Goal: Information Seeking & Learning: Learn about a topic

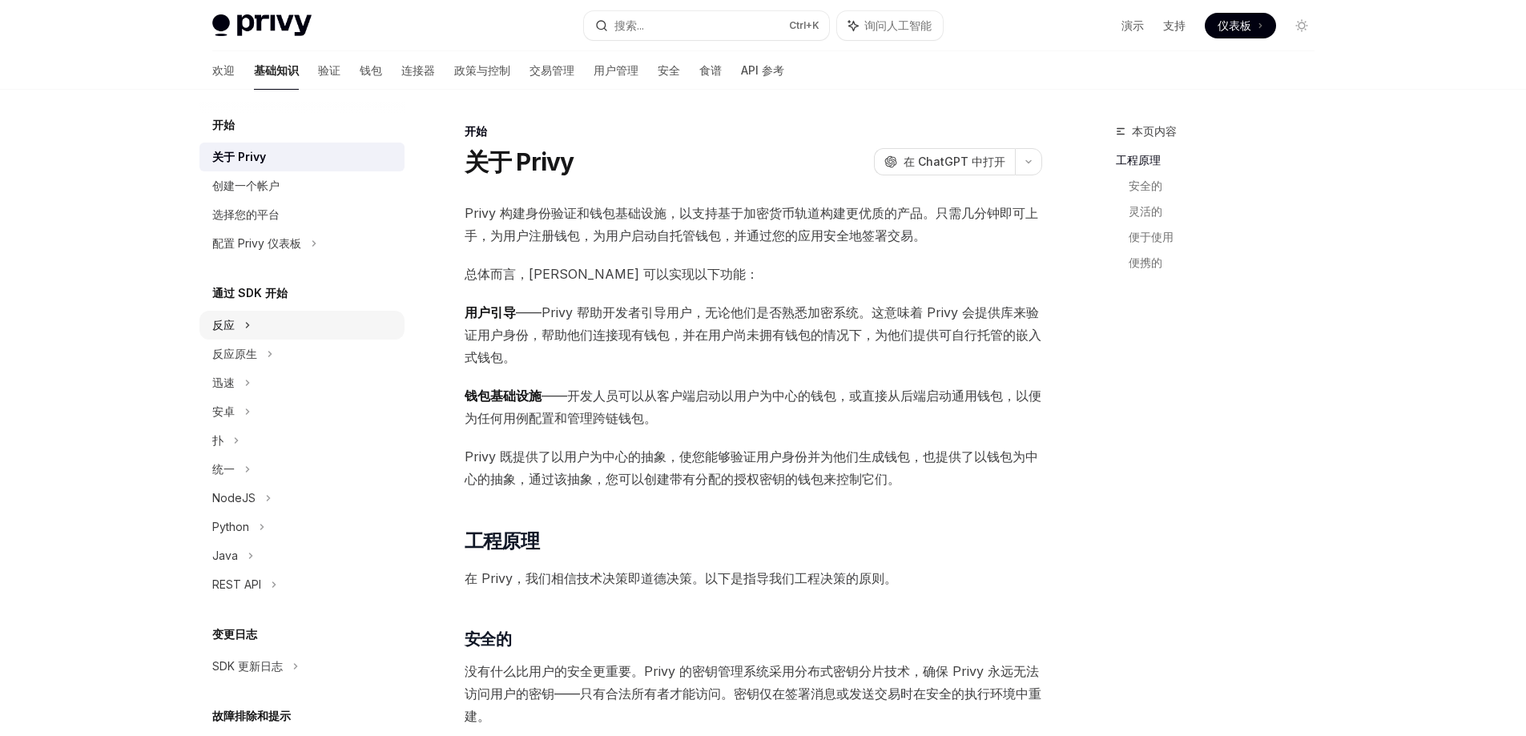
click at [241, 327] on div "反应" at bounding box center [301, 325] width 205 height 29
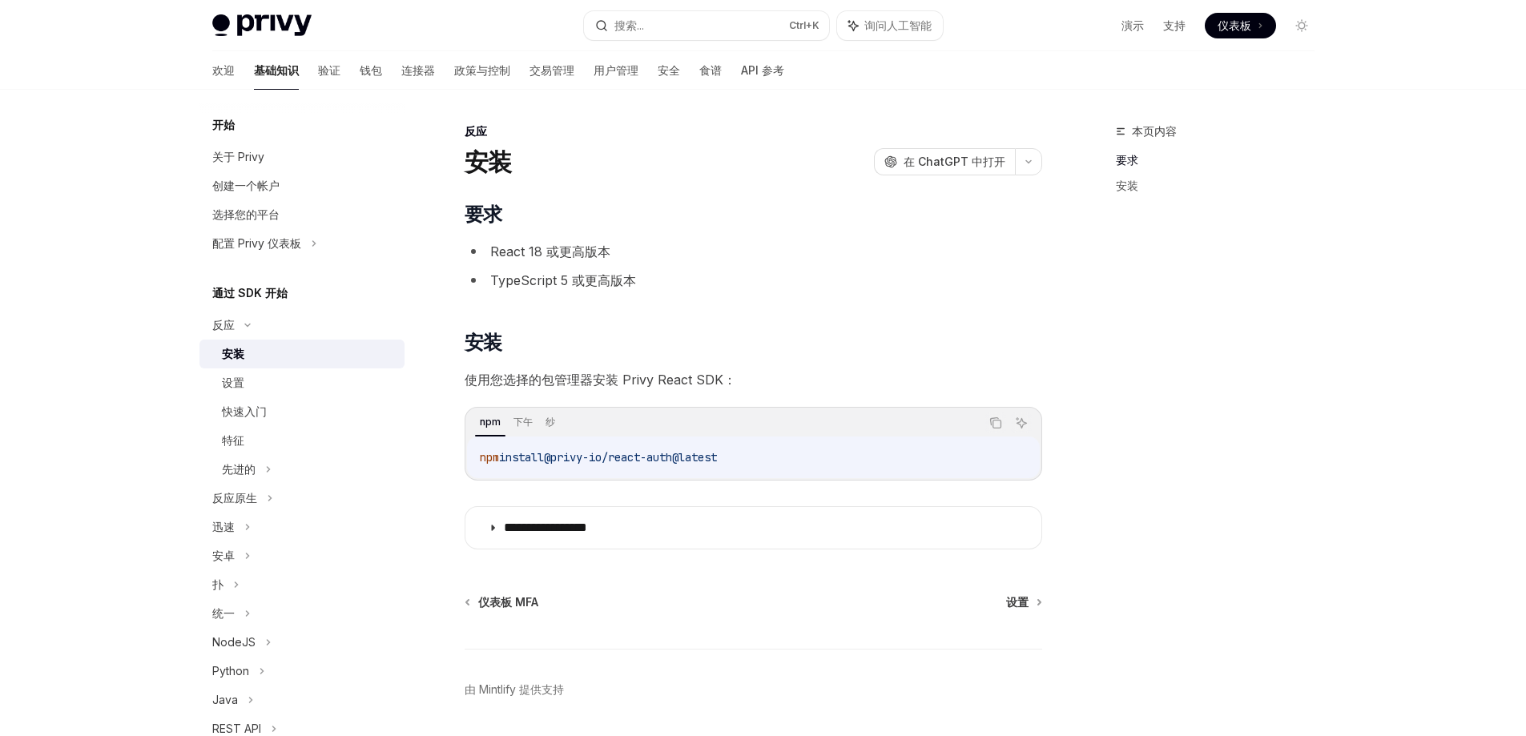
drag, startPoint x: 773, startPoint y: 461, endPoint x: 464, endPoint y: 463, distance: 309.2
click at [465, 463] on div "npm 下午 纱 复制 询问人工智能 npm install @privy-io/react-auth@latest" at bounding box center [753, 444] width 577 height 74
copy span "npm install @privy-io/react-auth@latest"
drag, startPoint x: 1101, startPoint y: 244, endPoint x: 1122, endPoint y: 231, distance: 24.5
click at [1103, 243] on div "本页内容 要求 安装" at bounding box center [1205, 429] width 243 height 614
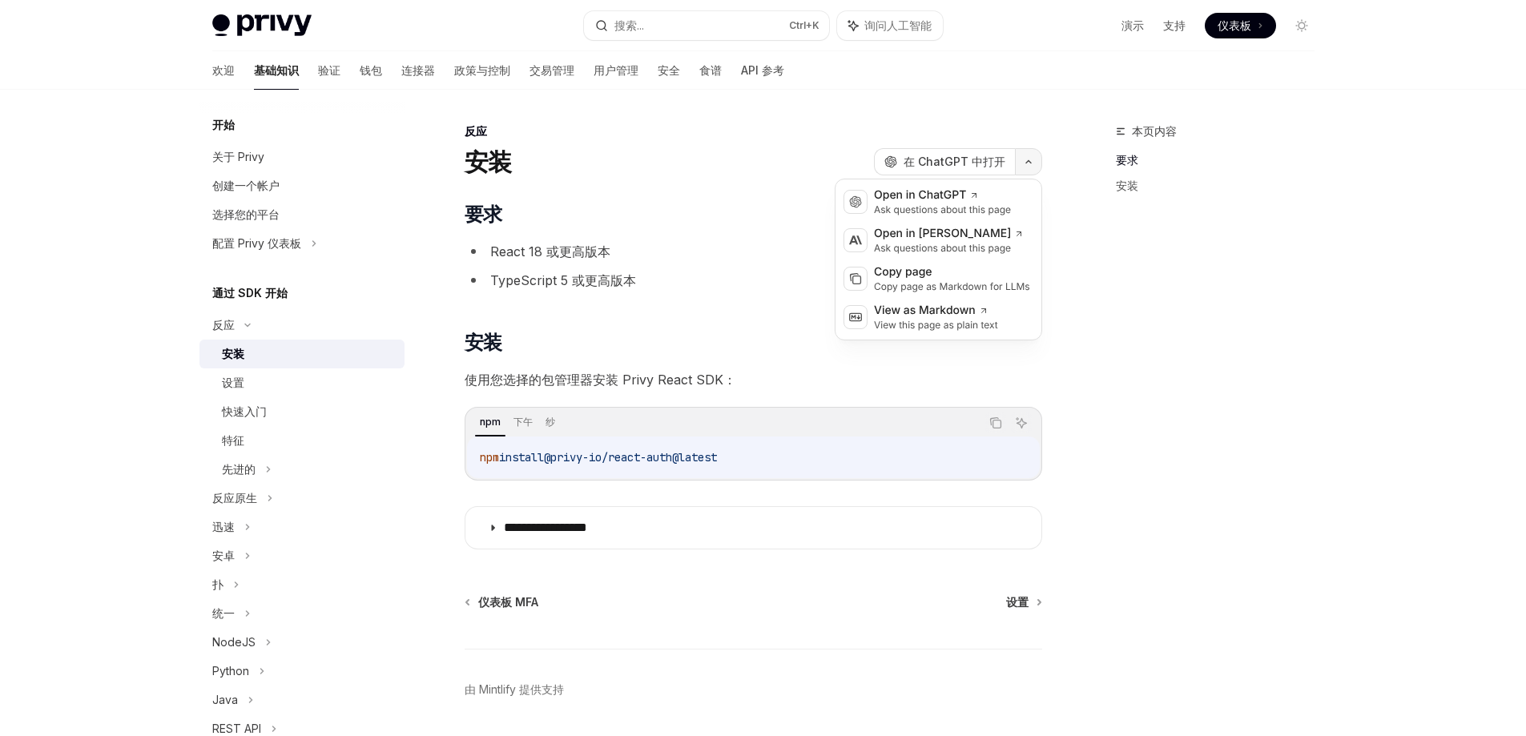
click at [1026, 169] on button "button" at bounding box center [1028, 161] width 27 height 27
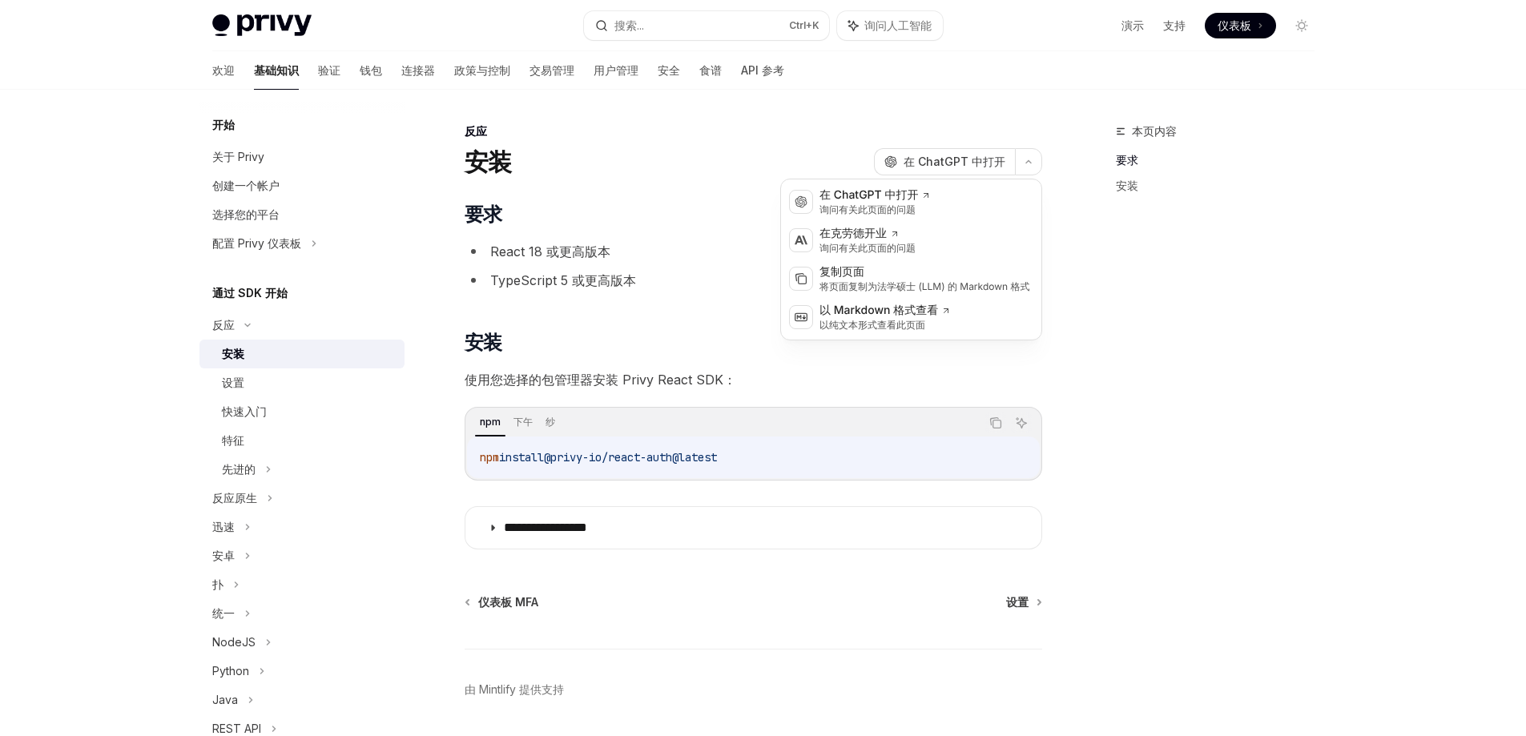
click at [1126, 306] on div "本页内容 要求 安装" at bounding box center [1205, 429] width 243 height 614
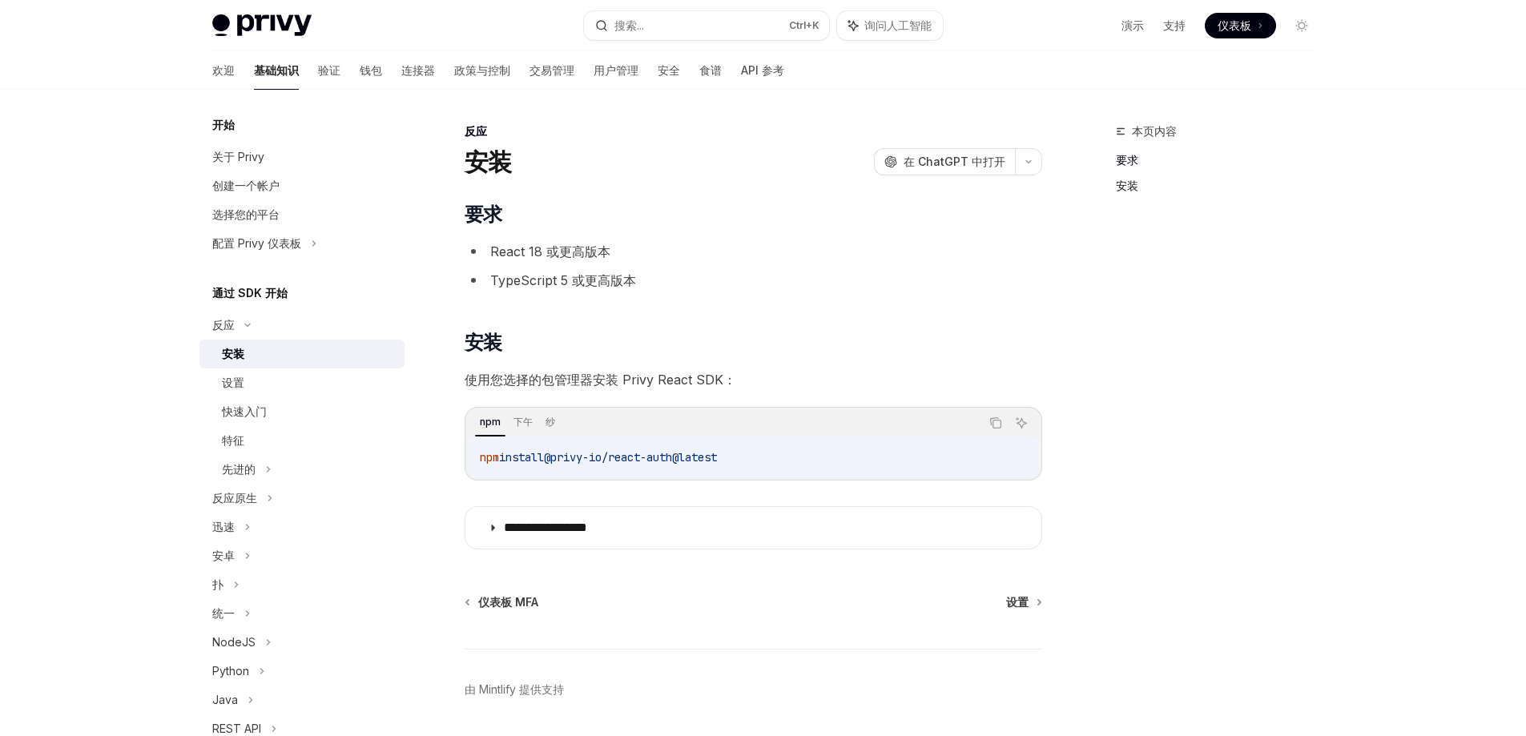
click at [1122, 187] on font "安装" at bounding box center [1127, 186] width 22 height 14
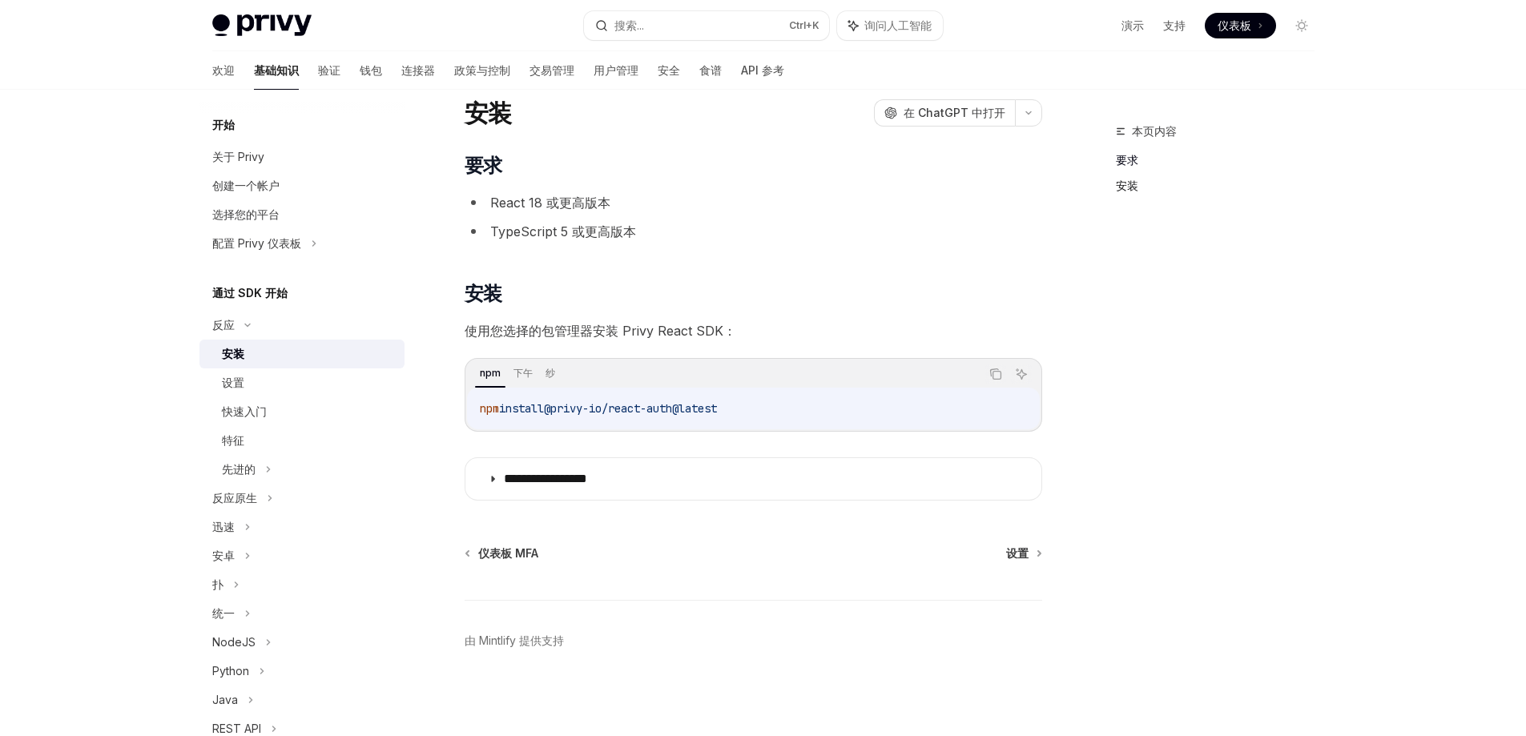
scroll to position [51, 0]
click at [533, 549] on font "仪表板 MFA" at bounding box center [508, 551] width 60 height 14
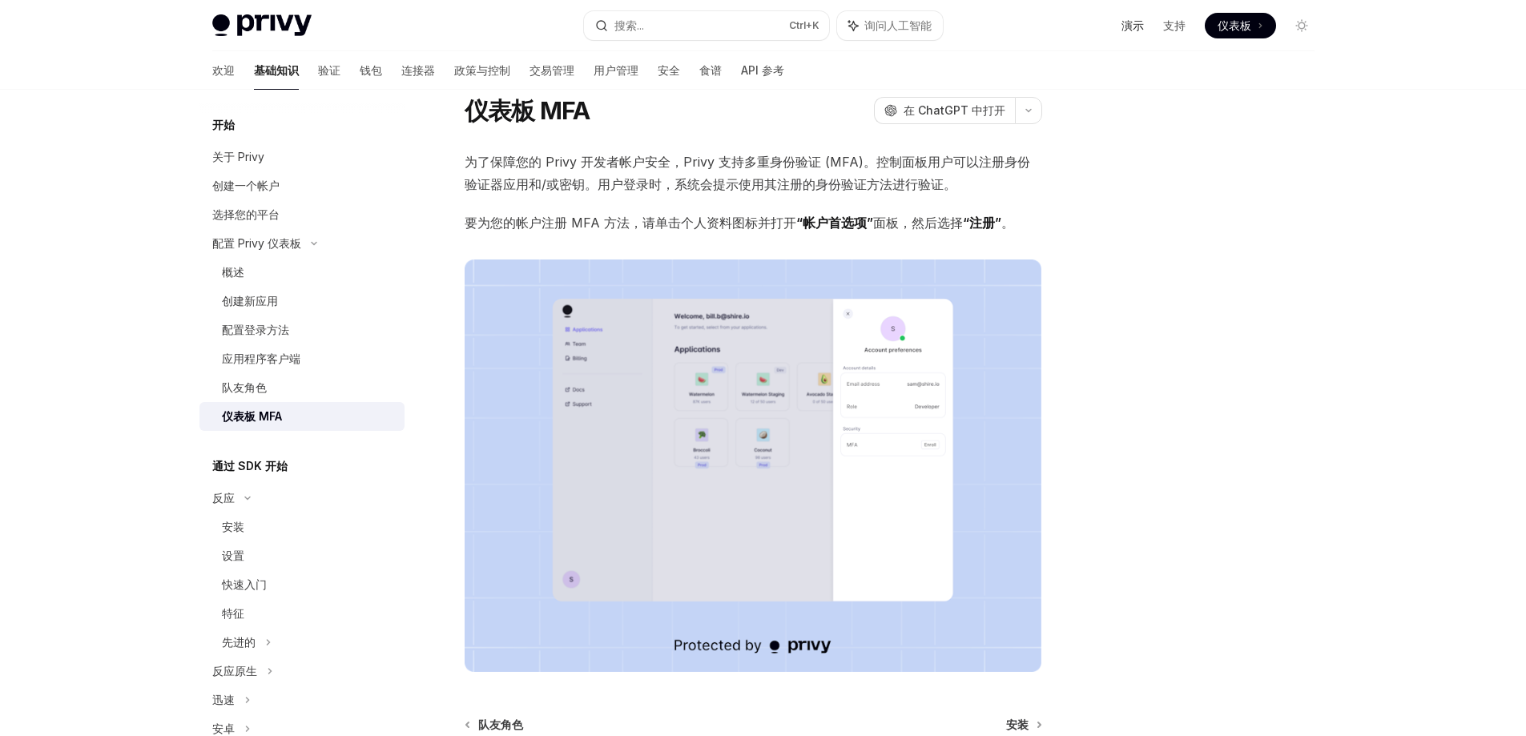
click at [1136, 22] on font "演示" at bounding box center [1132, 25] width 22 height 14
click at [1137, 24] on font "演示" at bounding box center [1132, 25] width 22 height 14
click at [318, 73] on font "验证" at bounding box center [329, 70] width 22 height 14
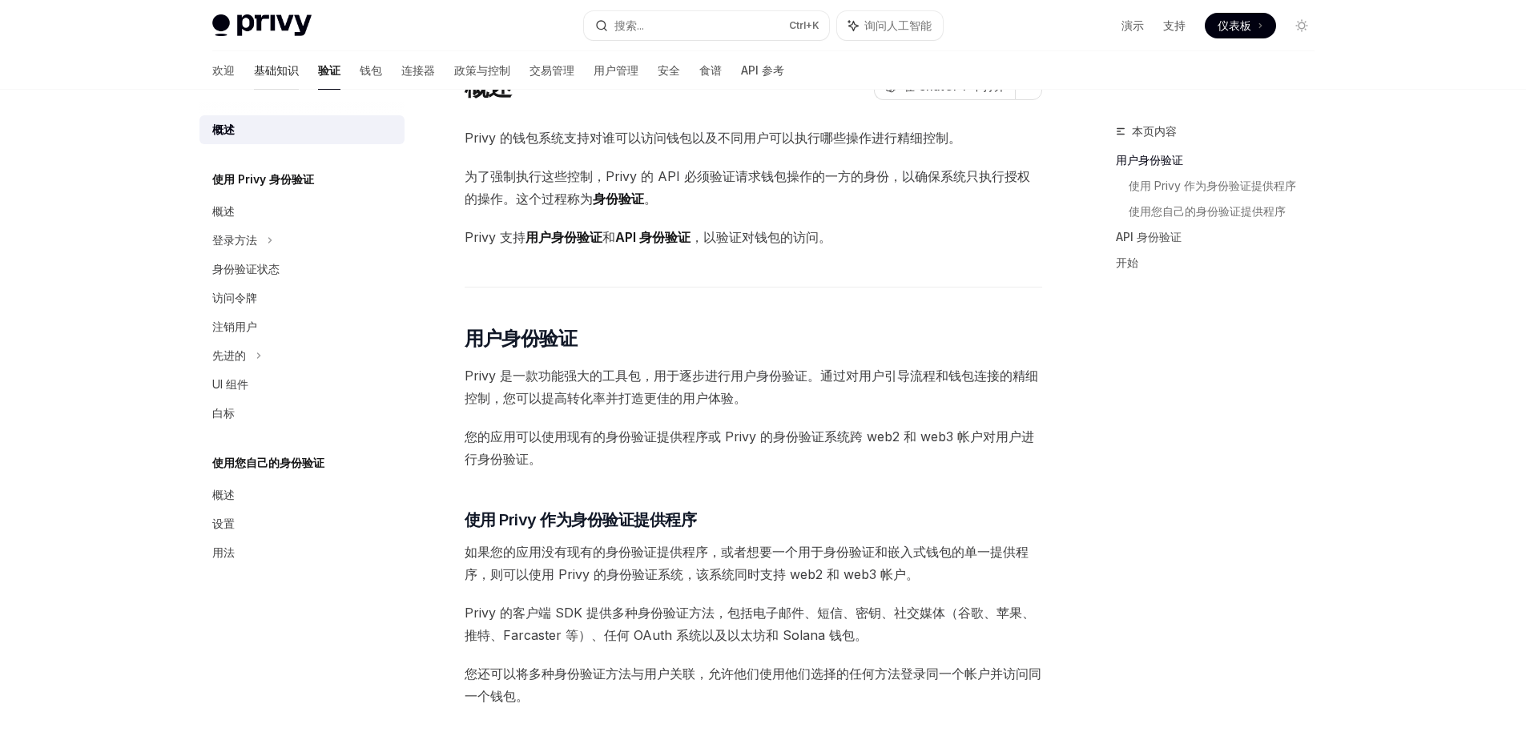
click at [254, 70] on font "基础知识" at bounding box center [276, 70] width 45 height 14
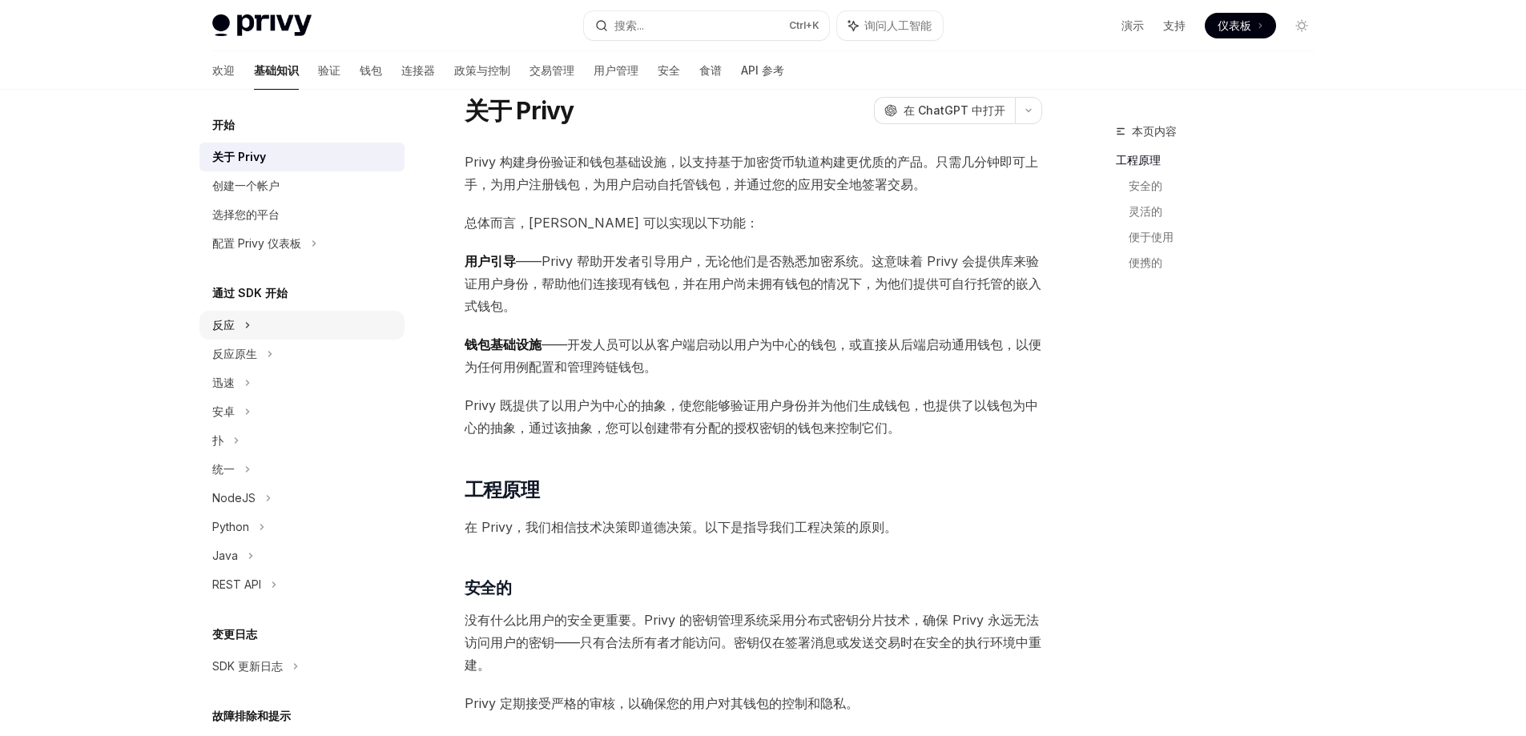
click at [242, 316] on div "反应" at bounding box center [301, 325] width 205 height 29
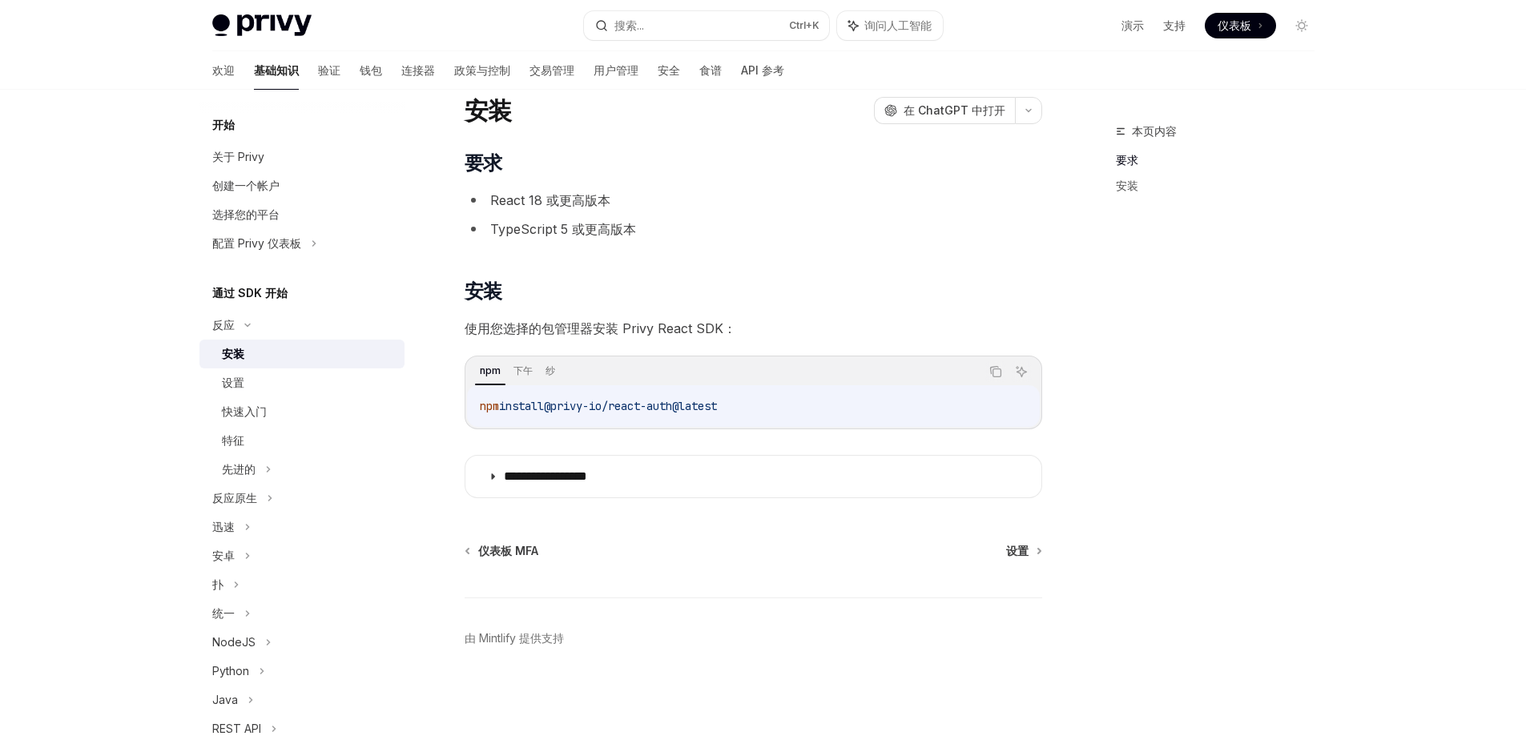
drag, startPoint x: 761, startPoint y: 408, endPoint x: 561, endPoint y: 416, distance: 199.6
click at [561, 416] on div "npm install @privy-io/react-auth@latest" at bounding box center [753, 406] width 573 height 42
copy span "@privy-io/react-auth@latest"
click at [988, 115] on font "在 ChatGPT 中打开" at bounding box center [954, 110] width 102 height 14
click at [18, 545] on div "**********" at bounding box center [763, 342] width 1526 height 787
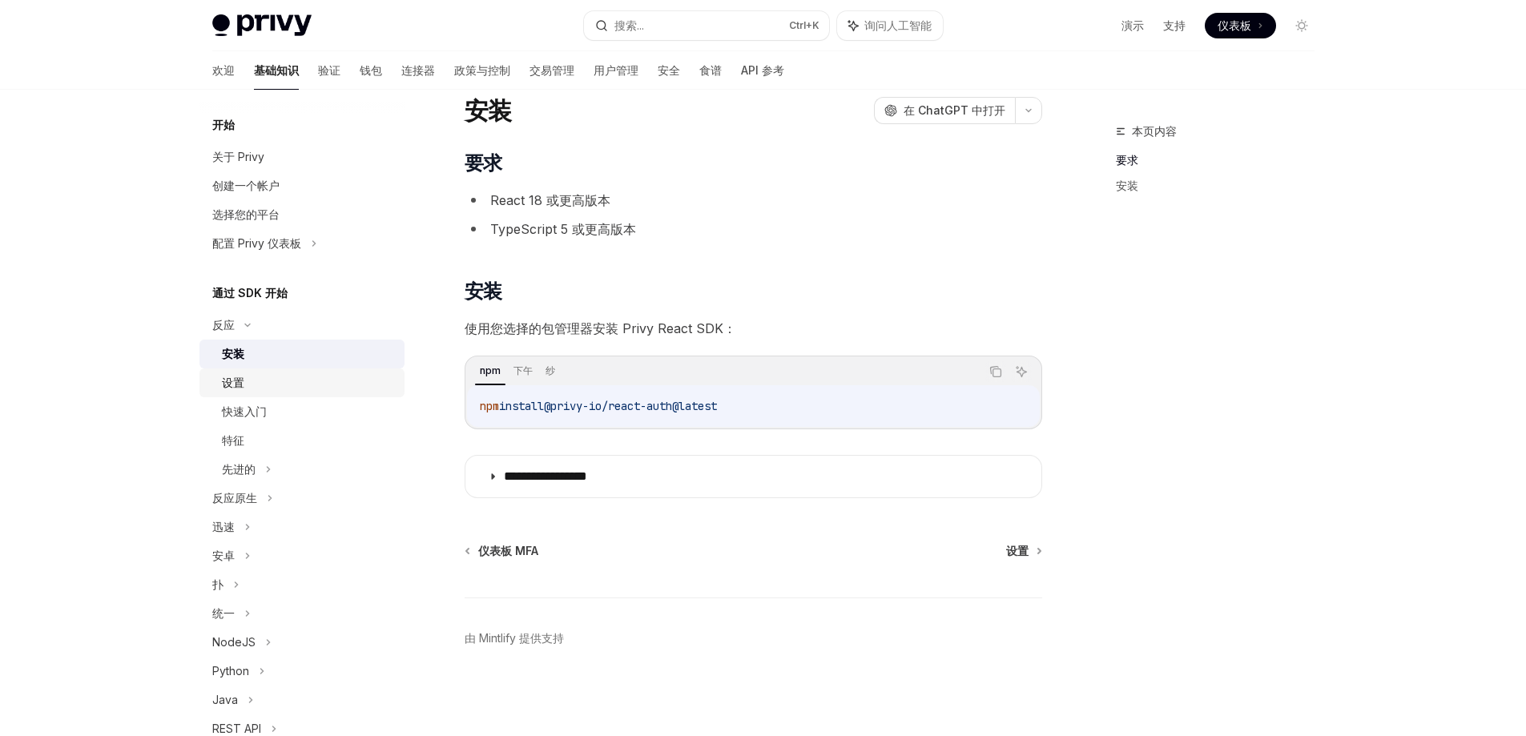
click at [261, 376] on div "设置" at bounding box center [308, 382] width 173 height 19
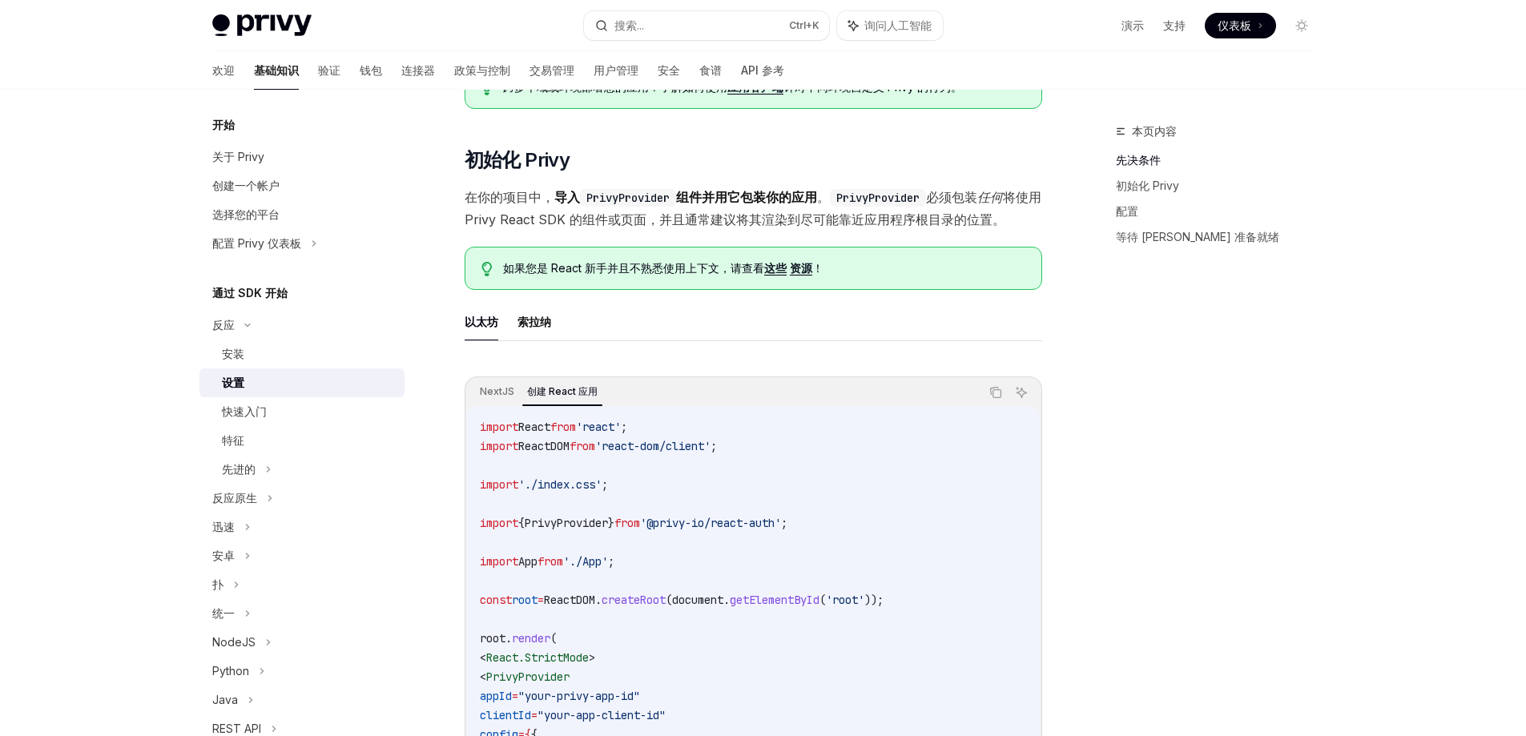
scroll to position [211, 0]
click at [537, 325] on font "索拉纳" at bounding box center [534, 323] width 34 height 14
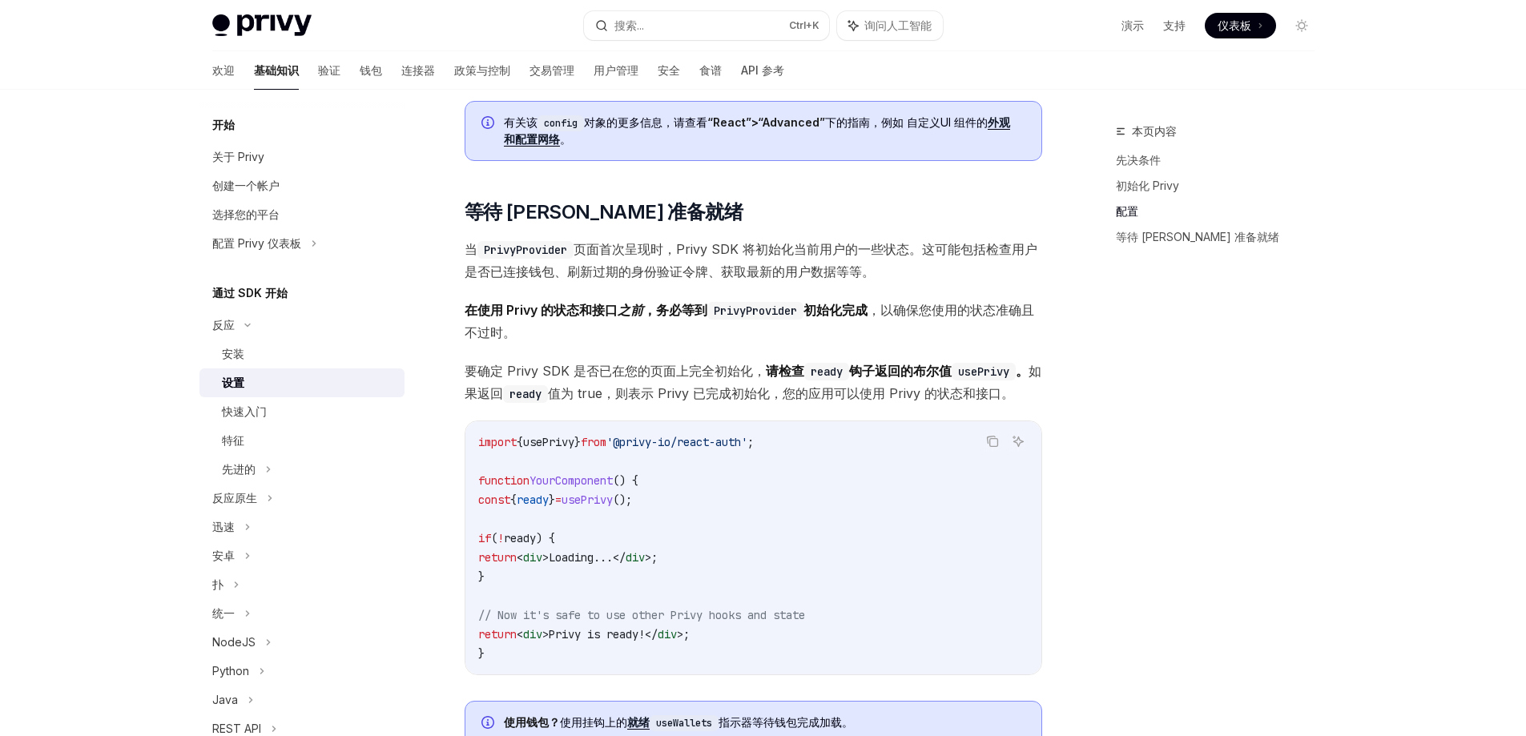
scroll to position [1573, 0]
click at [261, 404] on div "快速入门" at bounding box center [244, 411] width 45 height 19
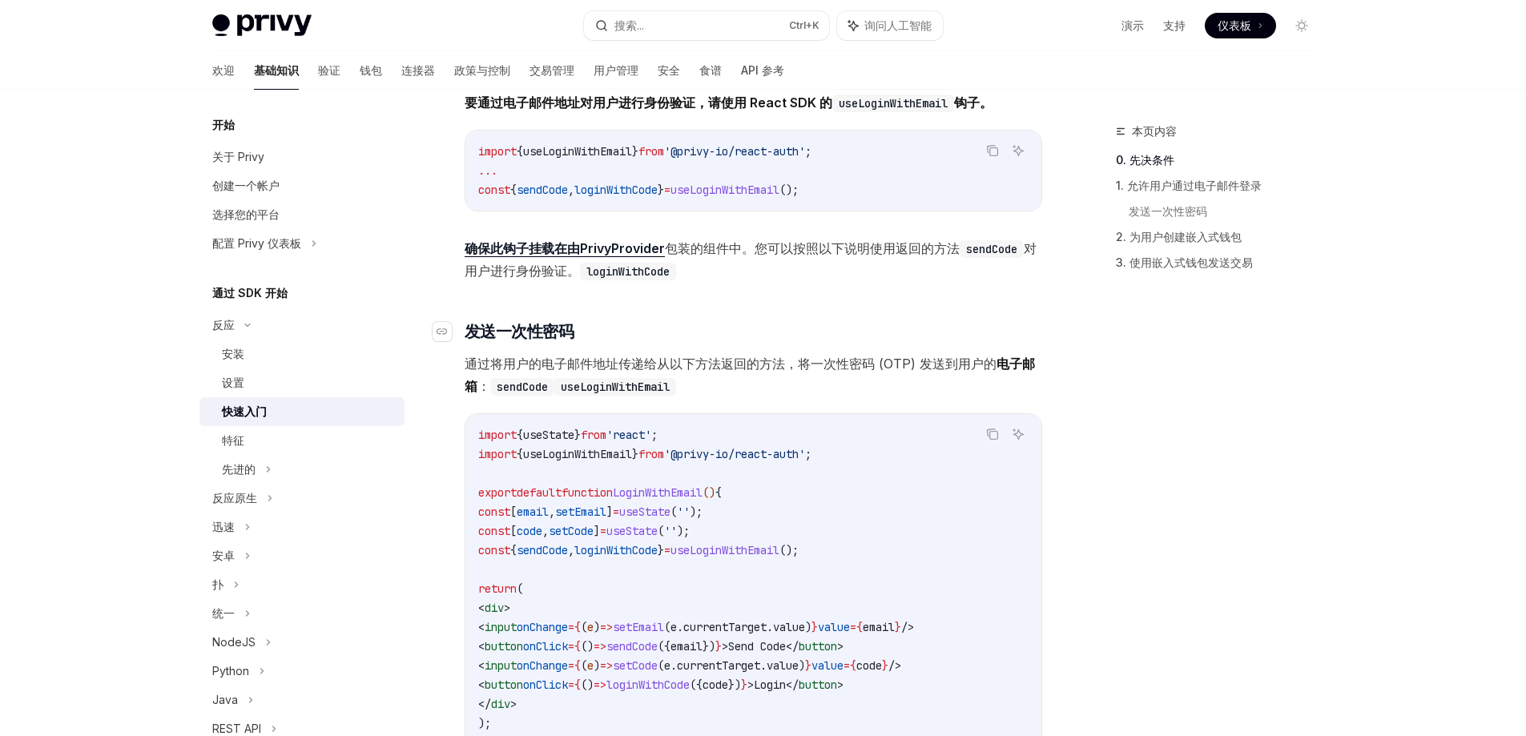
scroll to position [400, 0]
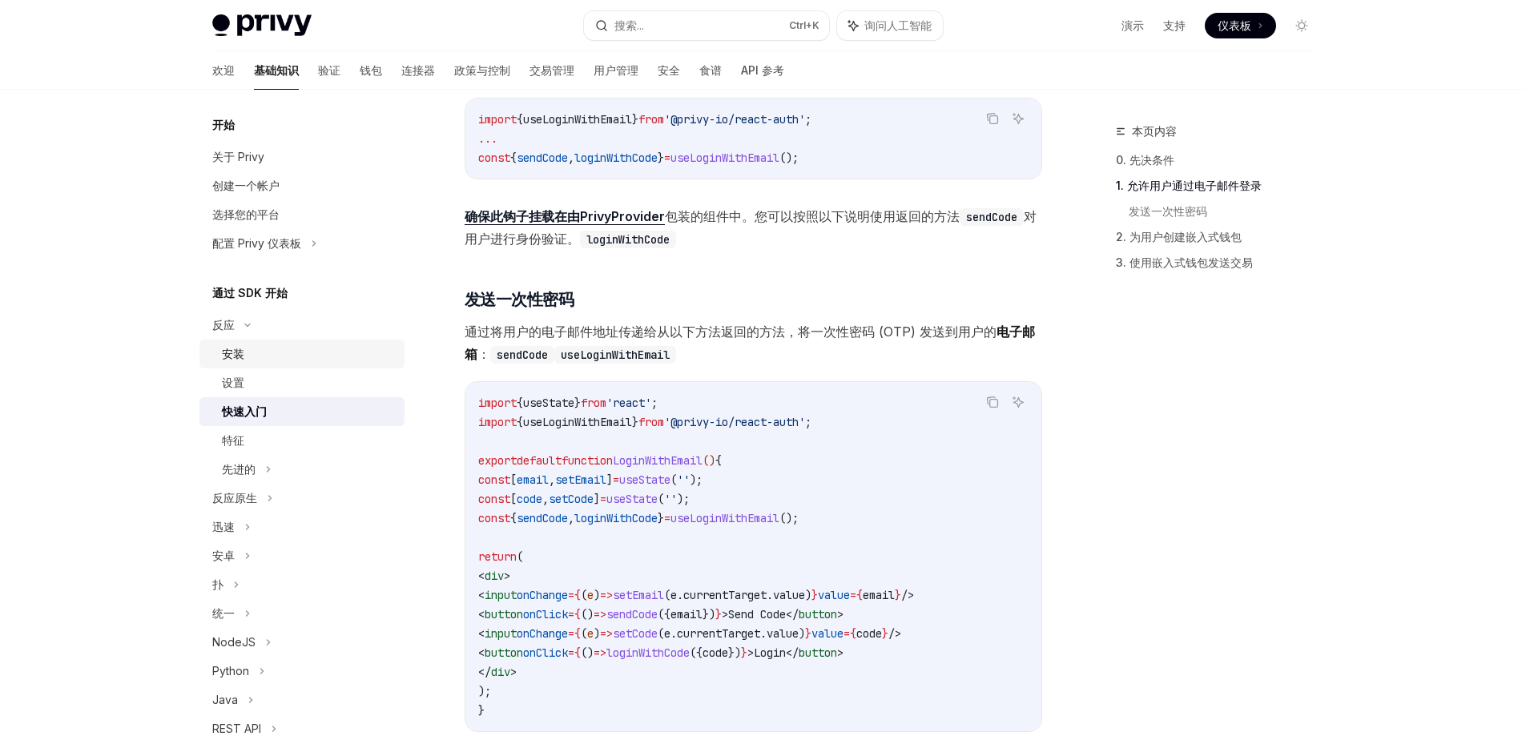
click at [247, 350] on div "安装" at bounding box center [308, 353] width 173 height 19
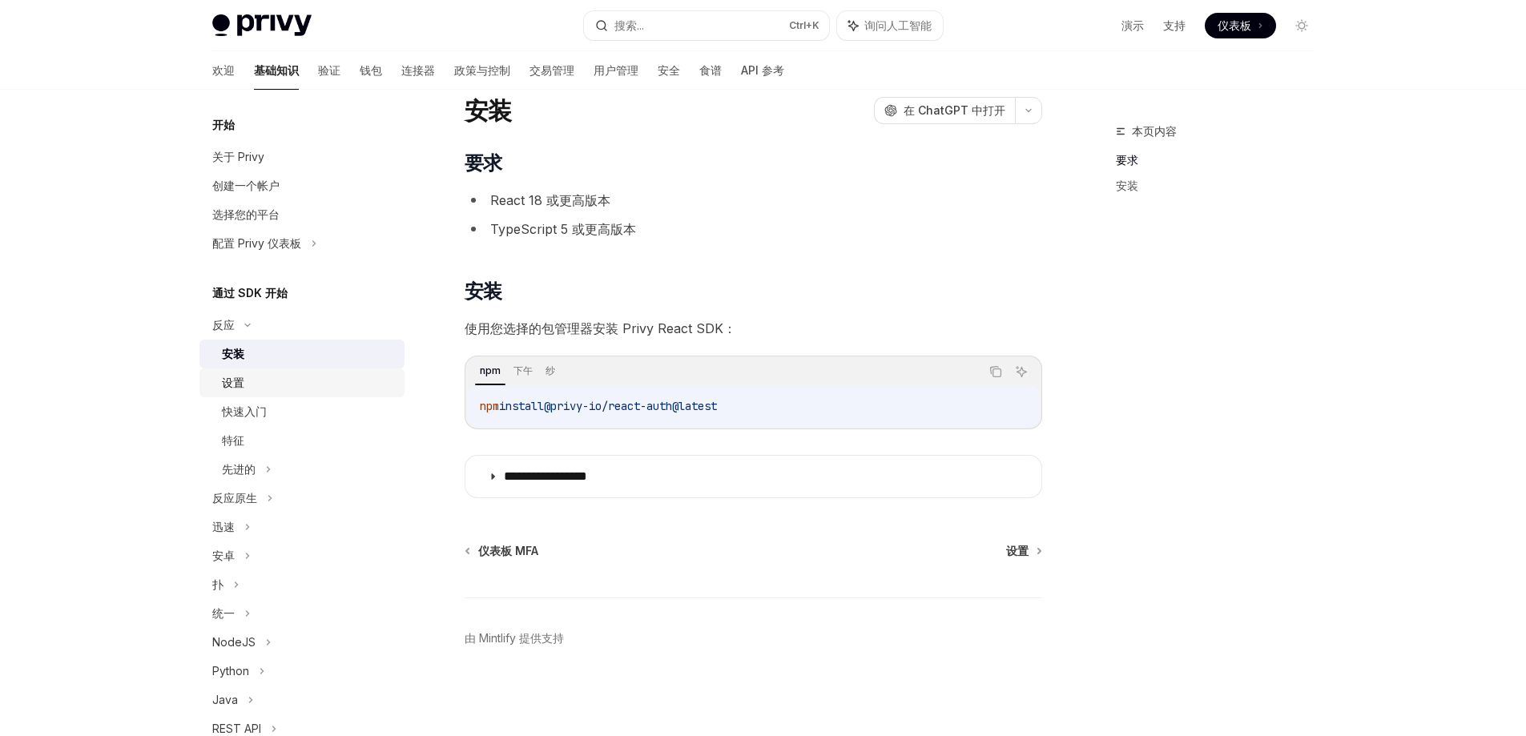
click at [260, 392] on div "设置" at bounding box center [308, 382] width 173 height 19
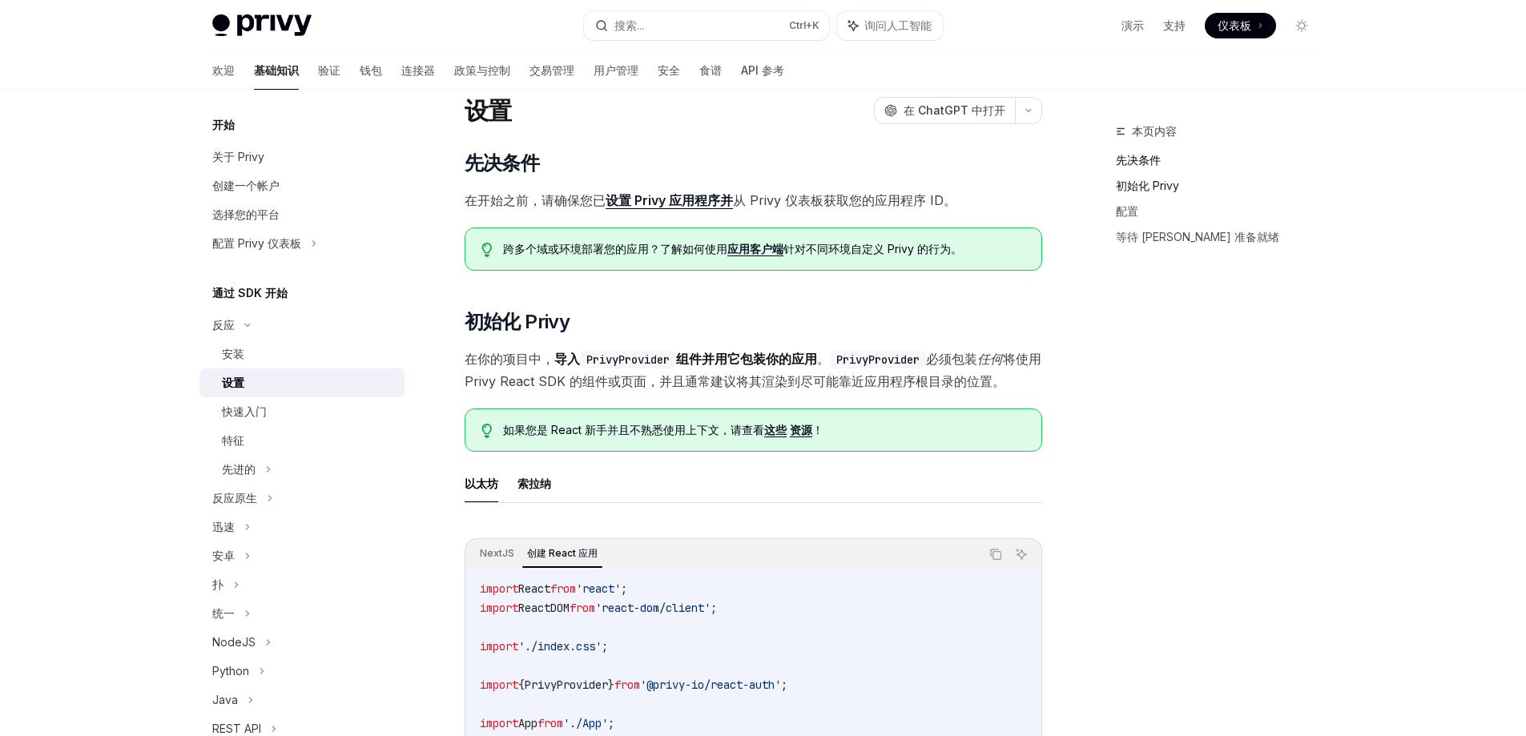
click at [1158, 183] on font "初始化 Privy" at bounding box center [1147, 186] width 63 height 14
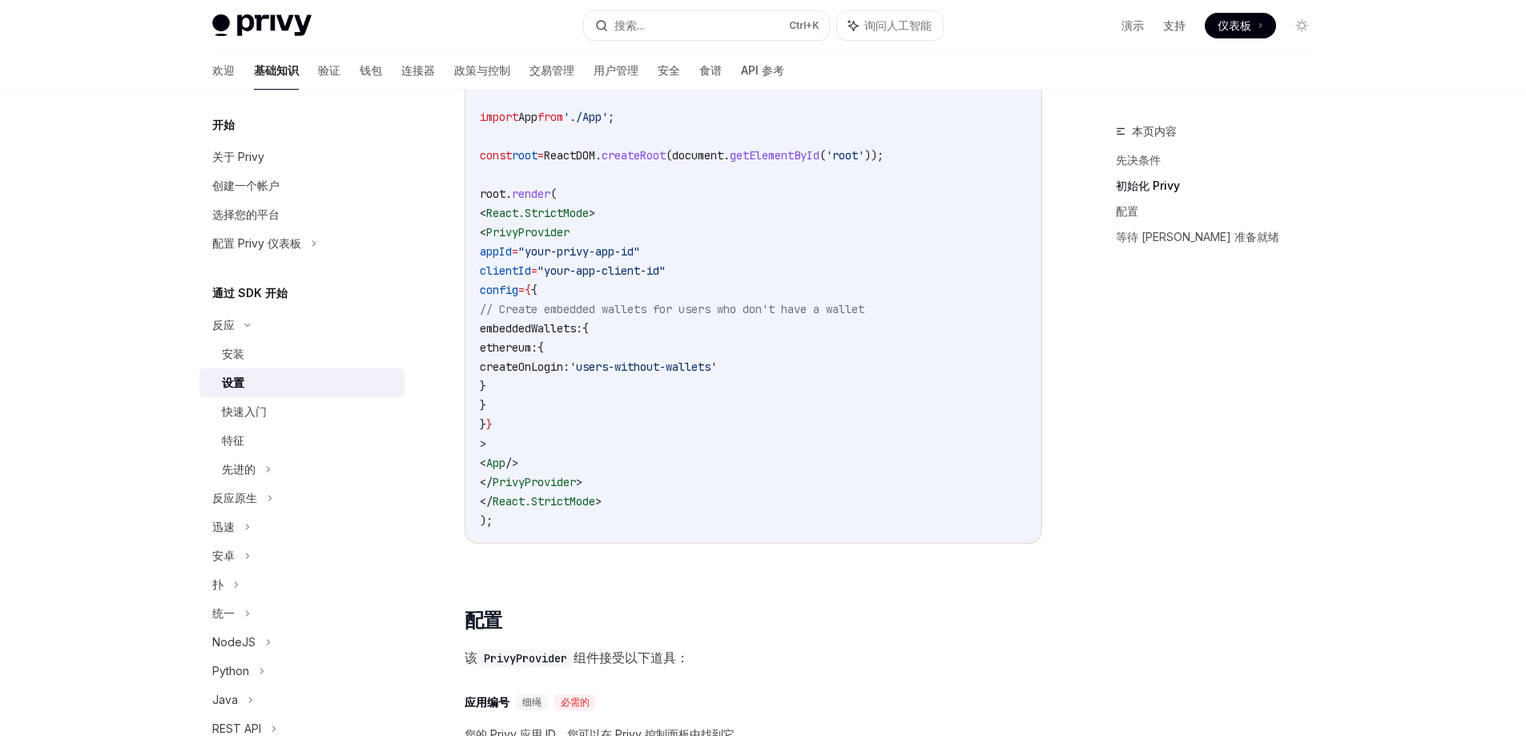
scroll to position [399, 0]
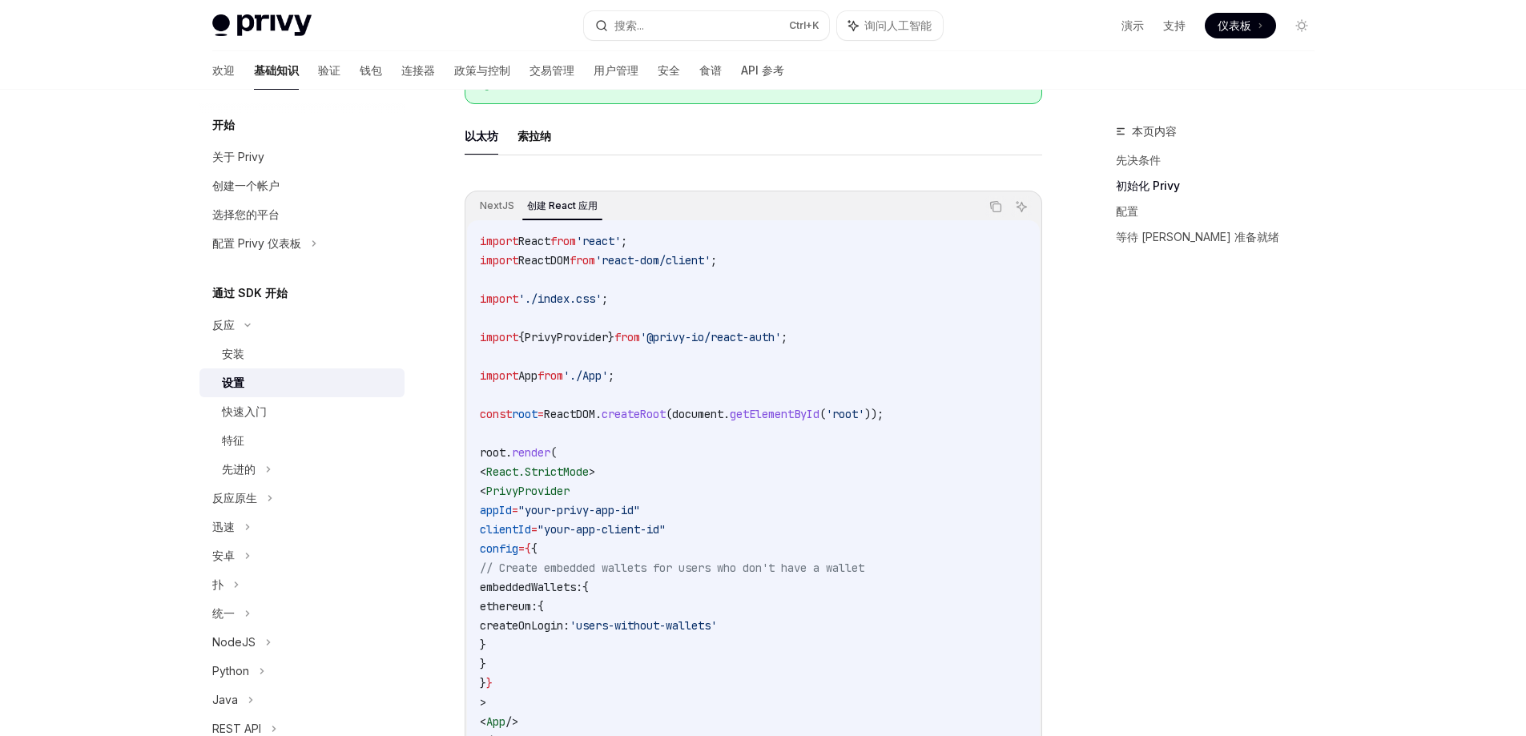
click at [553, 263] on span "ReactDOM" at bounding box center [543, 260] width 51 height 14
copy span "ReactDOM"
click at [224, 358] on font "安装" at bounding box center [233, 354] width 22 height 14
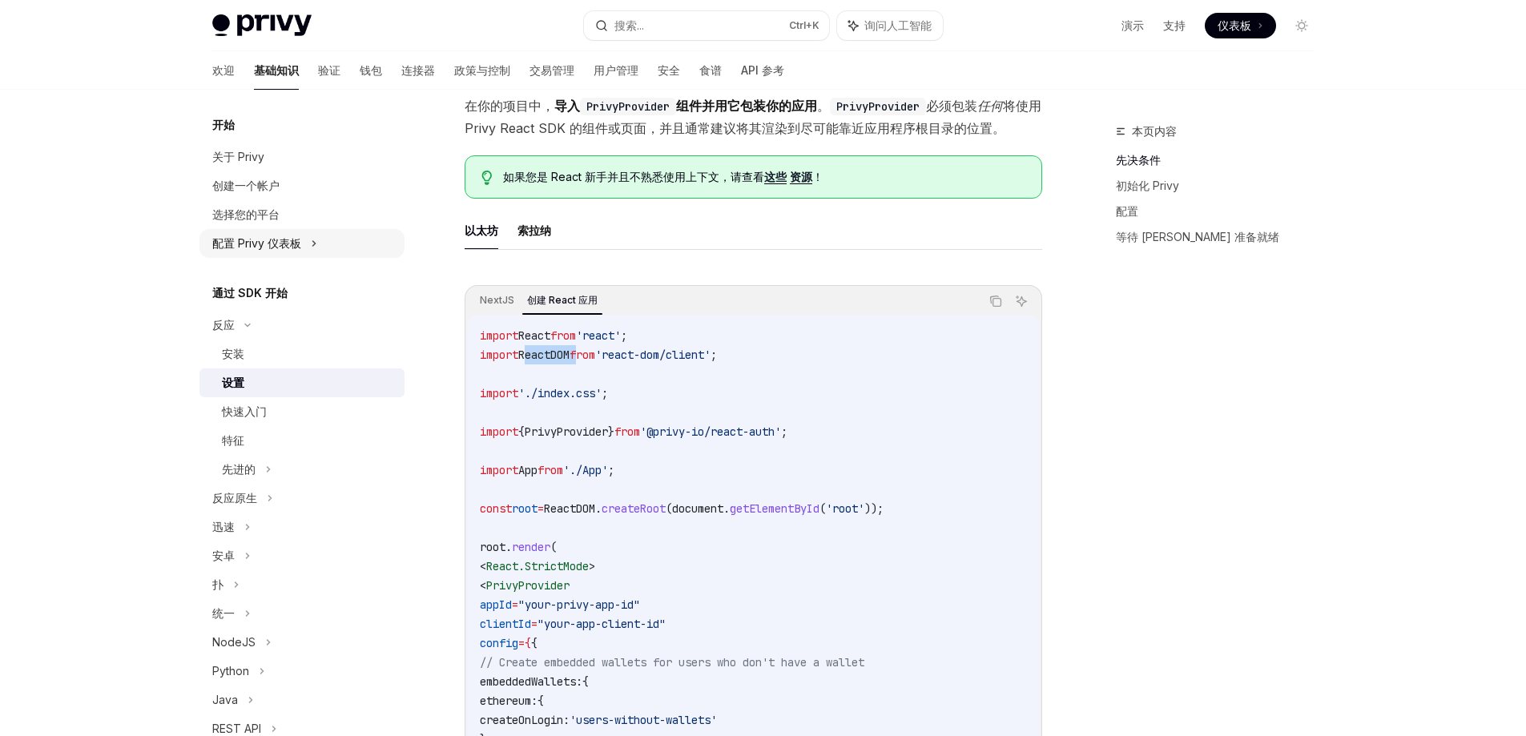
scroll to position [239, 0]
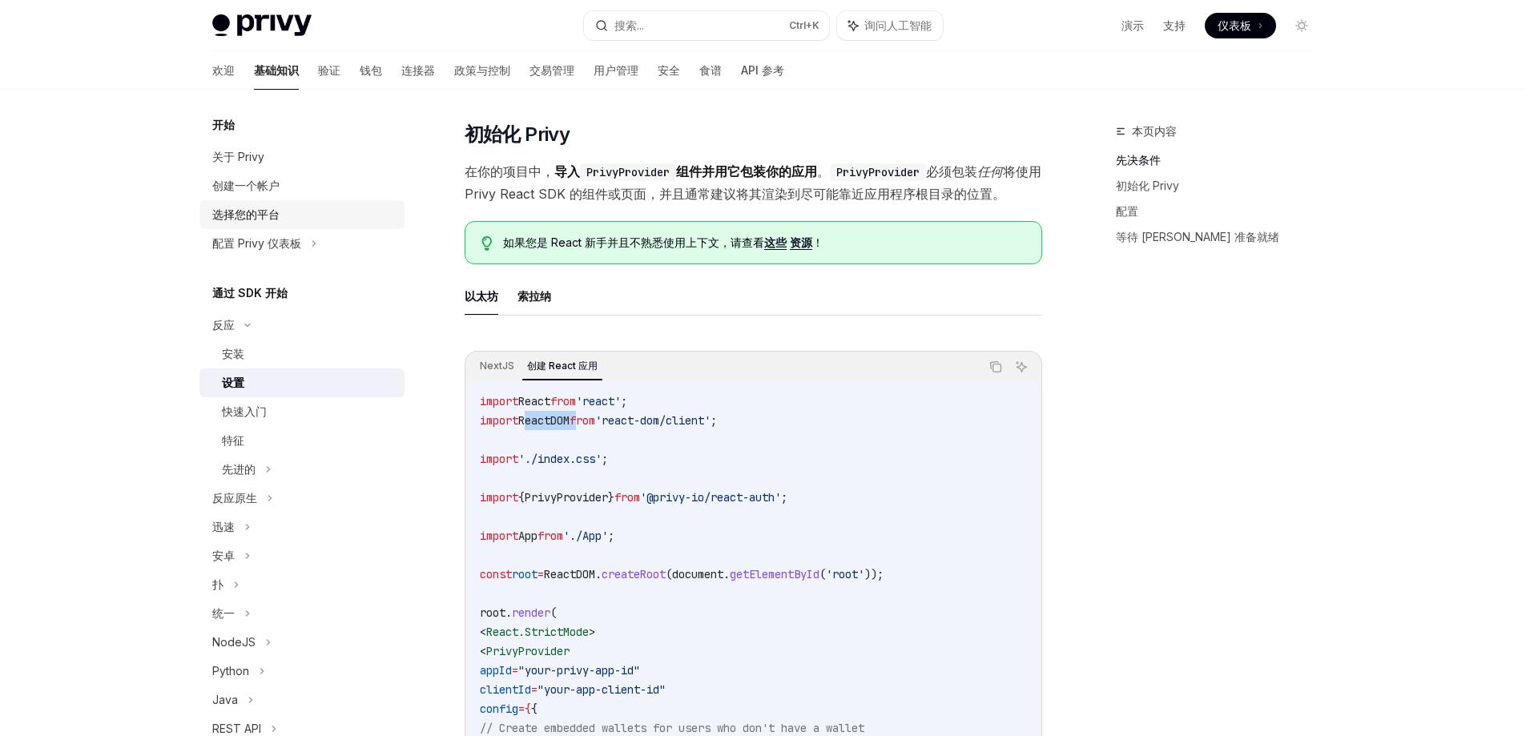
click at [283, 223] on link "选择您的平台" at bounding box center [301, 214] width 205 height 29
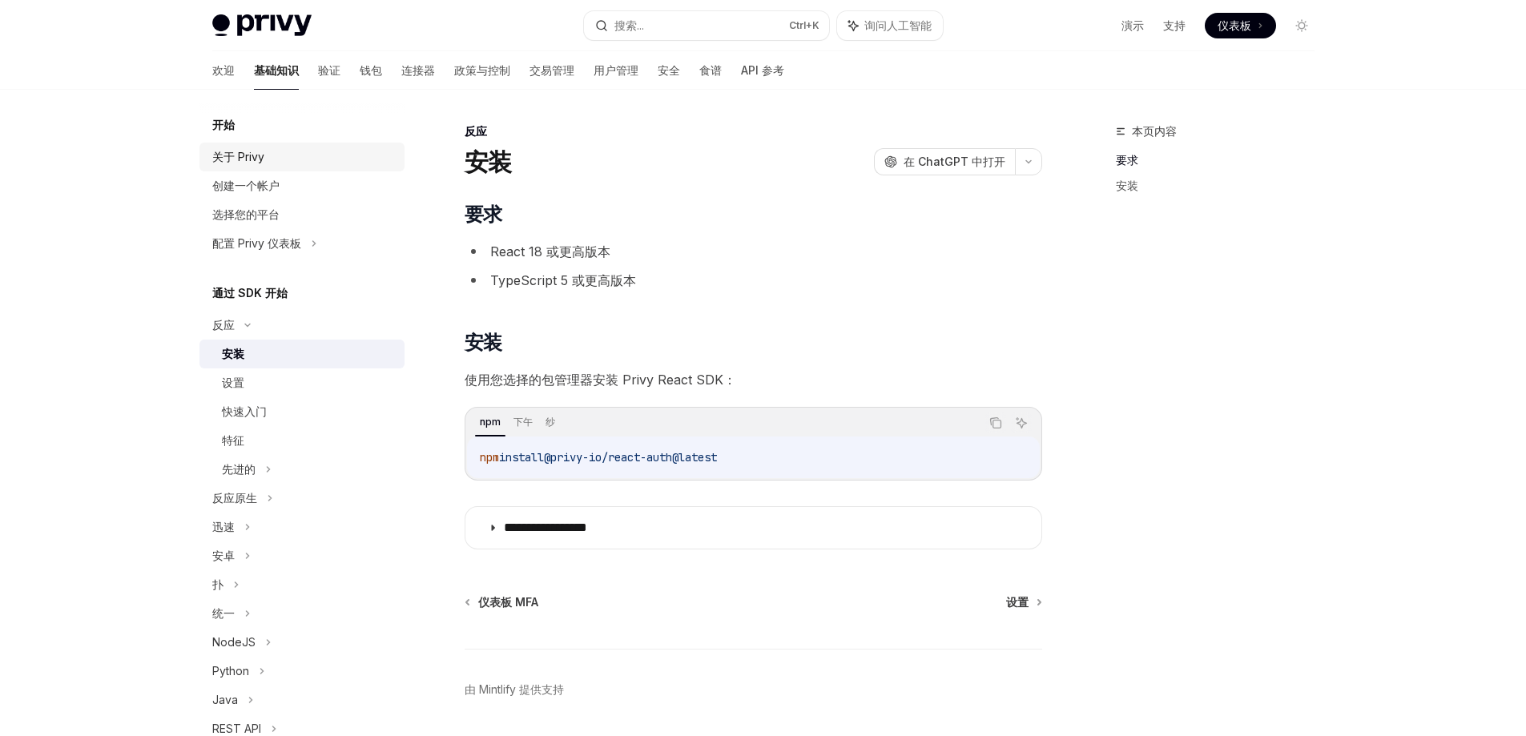
click at [243, 160] on font "关于 Privy" at bounding box center [238, 157] width 52 height 14
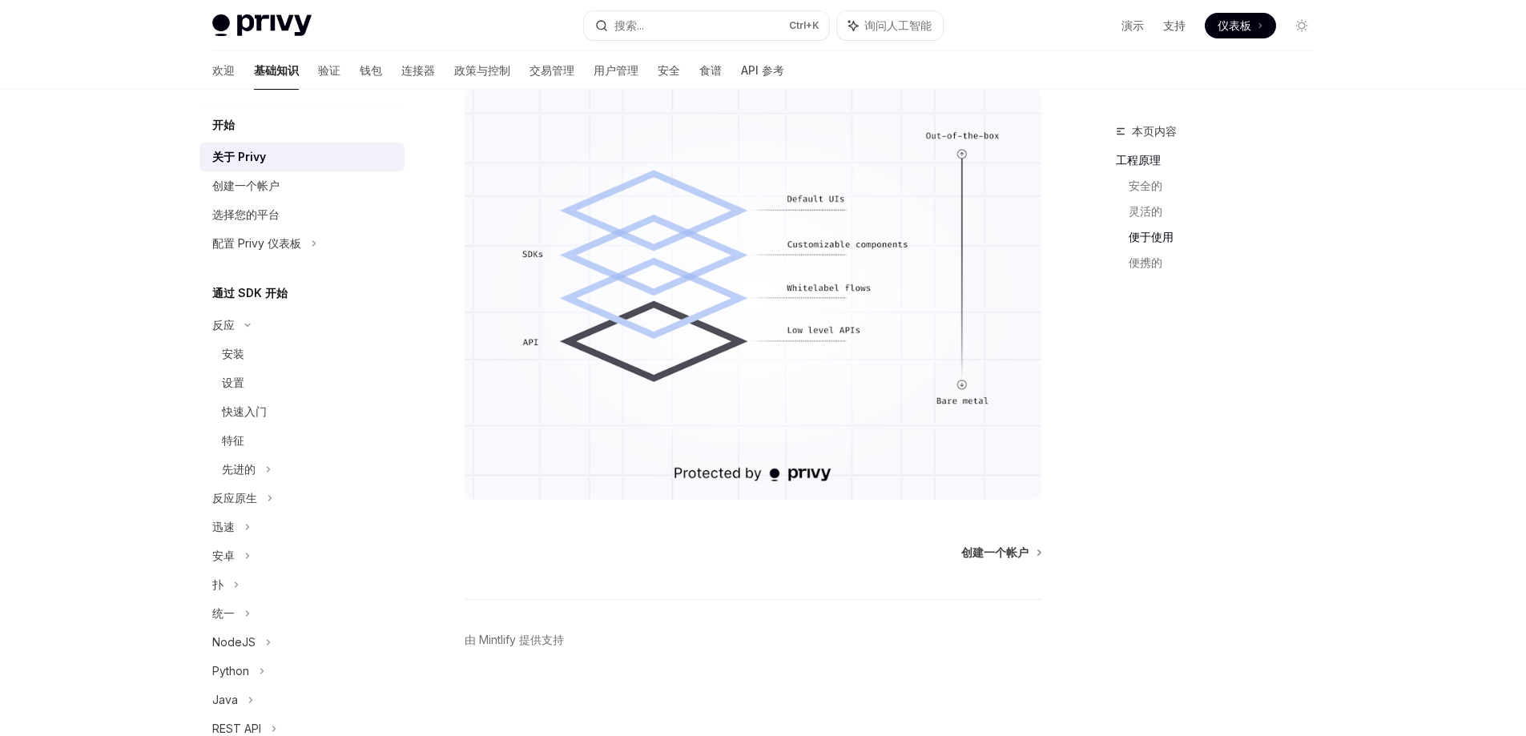
scroll to position [1135, 0]
click at [259, 233] on div "配置 Privy 仪表板" at bounding box center [301, 243] width 205 height 29
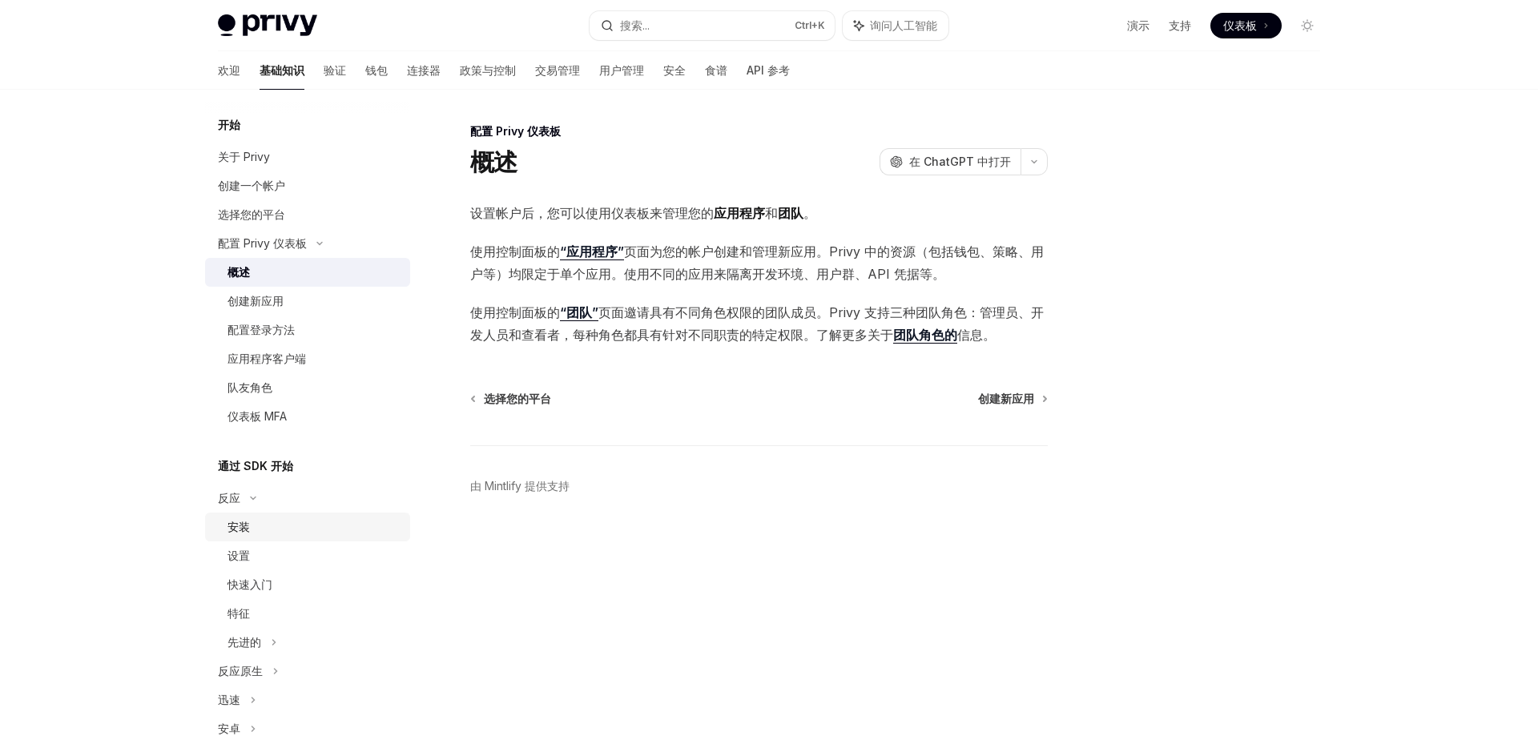
click at [232, 521] on font "安装" at bounding box center [238, 527] width 22 height 14
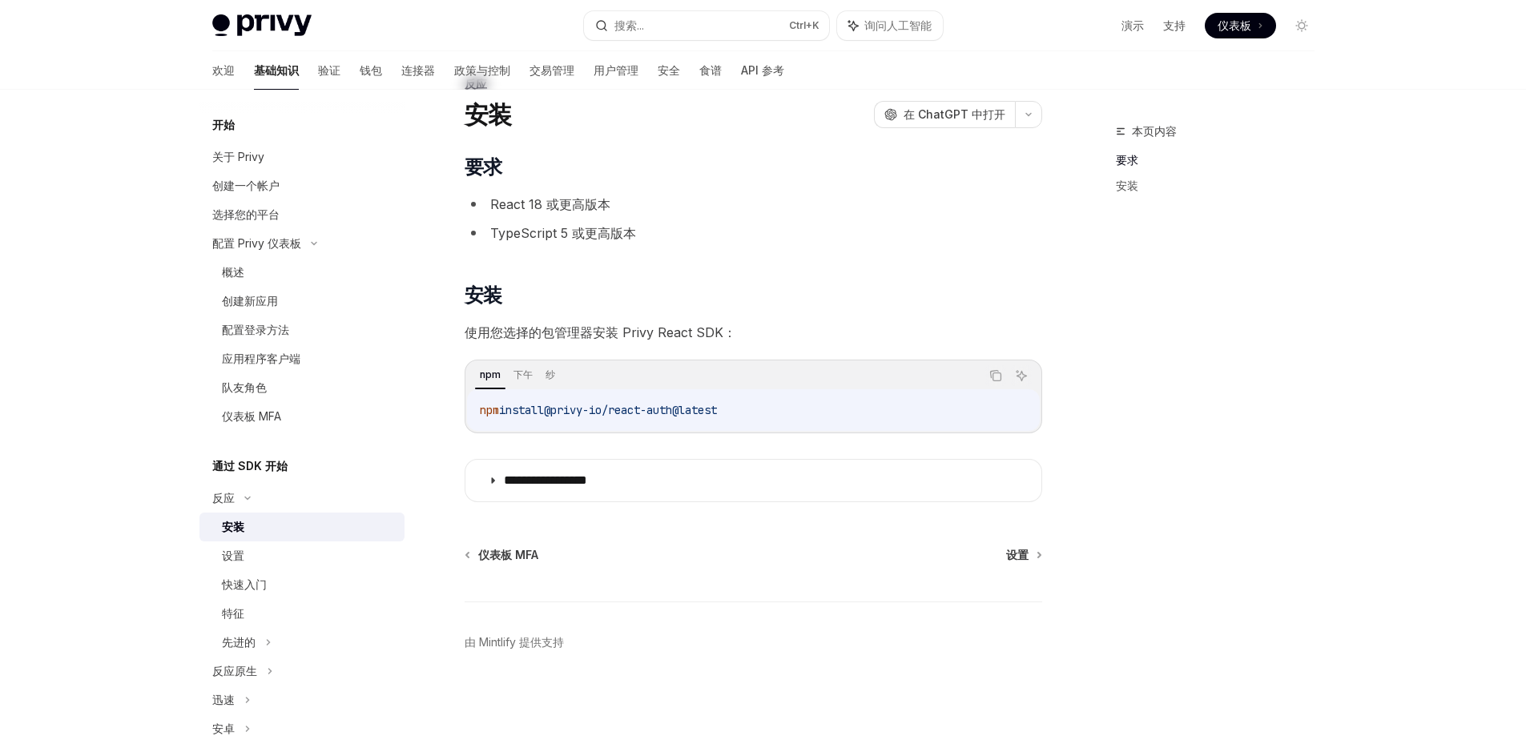
scroll to position [51, 0]
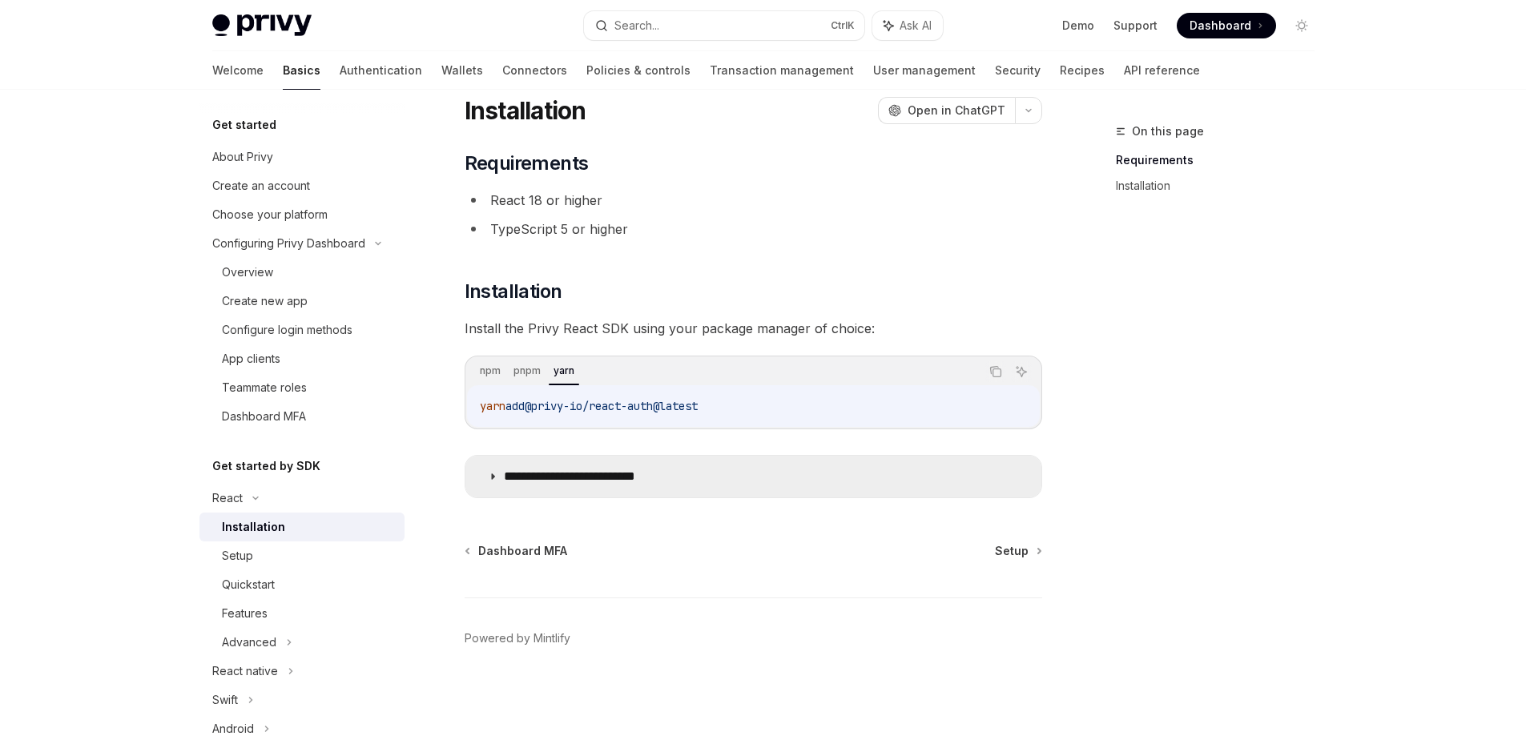
click at [594, 473] on p "**********" at bounding box center [595, 477] width 182 height 16
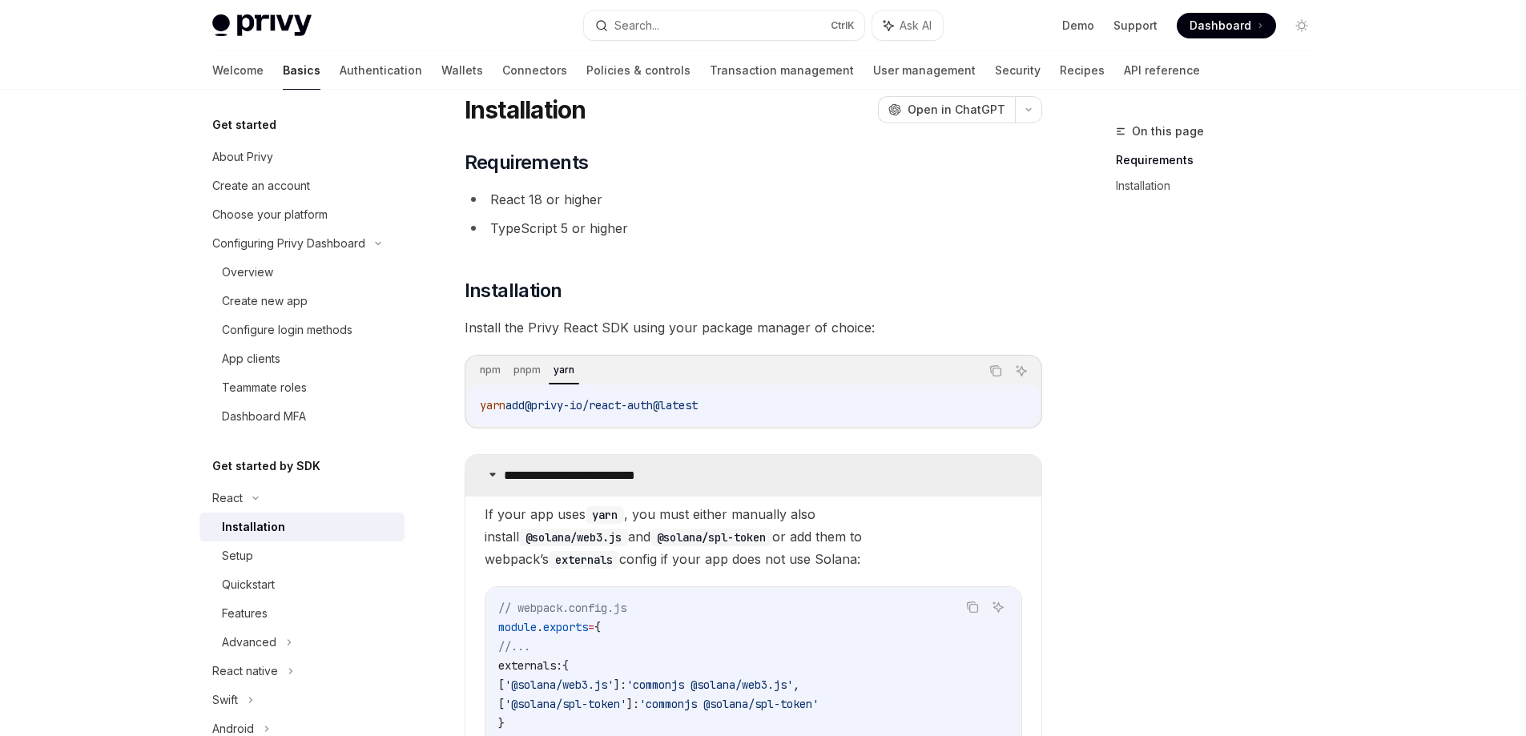
scroll to position [51, 0]
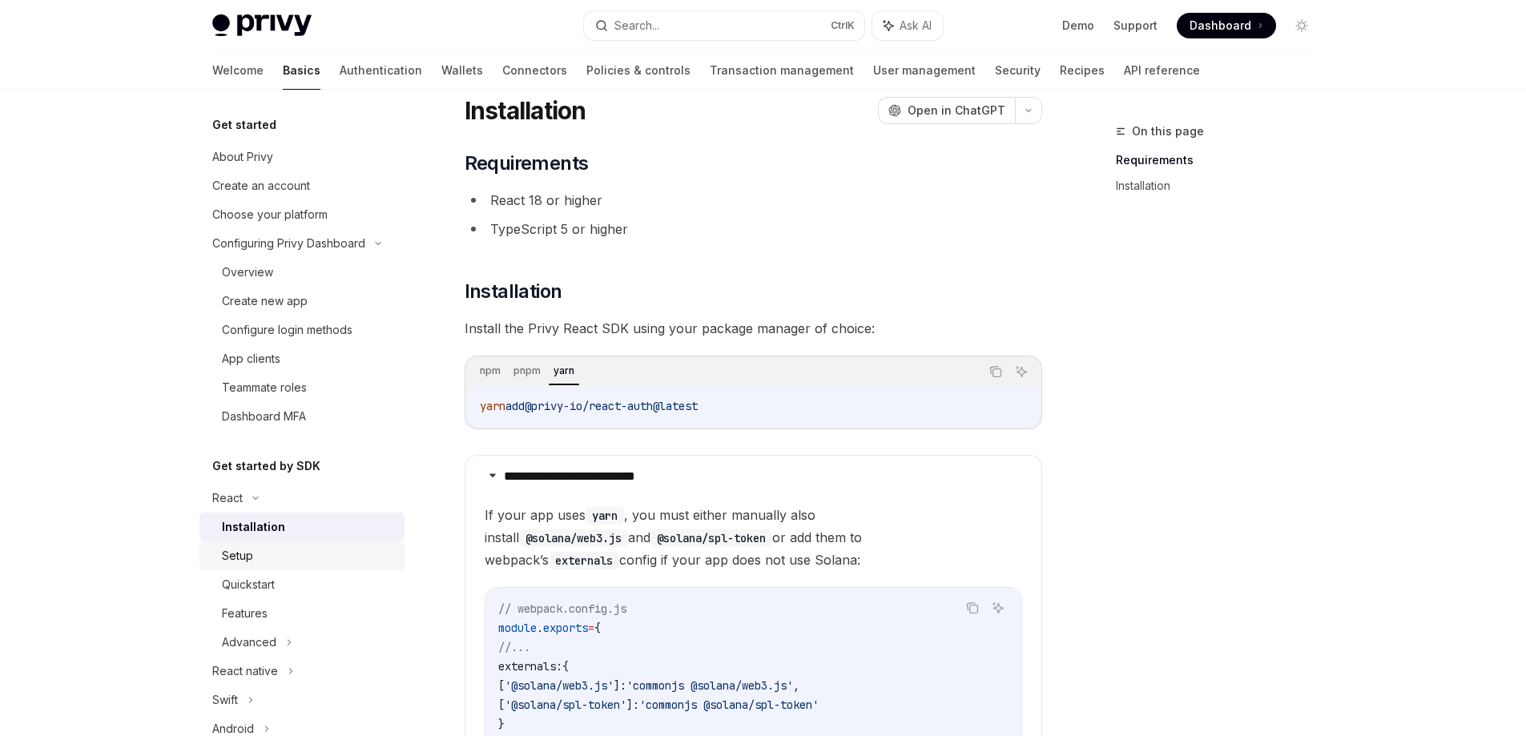
click at [248, 565] on link "Setup" at bounding box center [301, 555] width 205 height 29
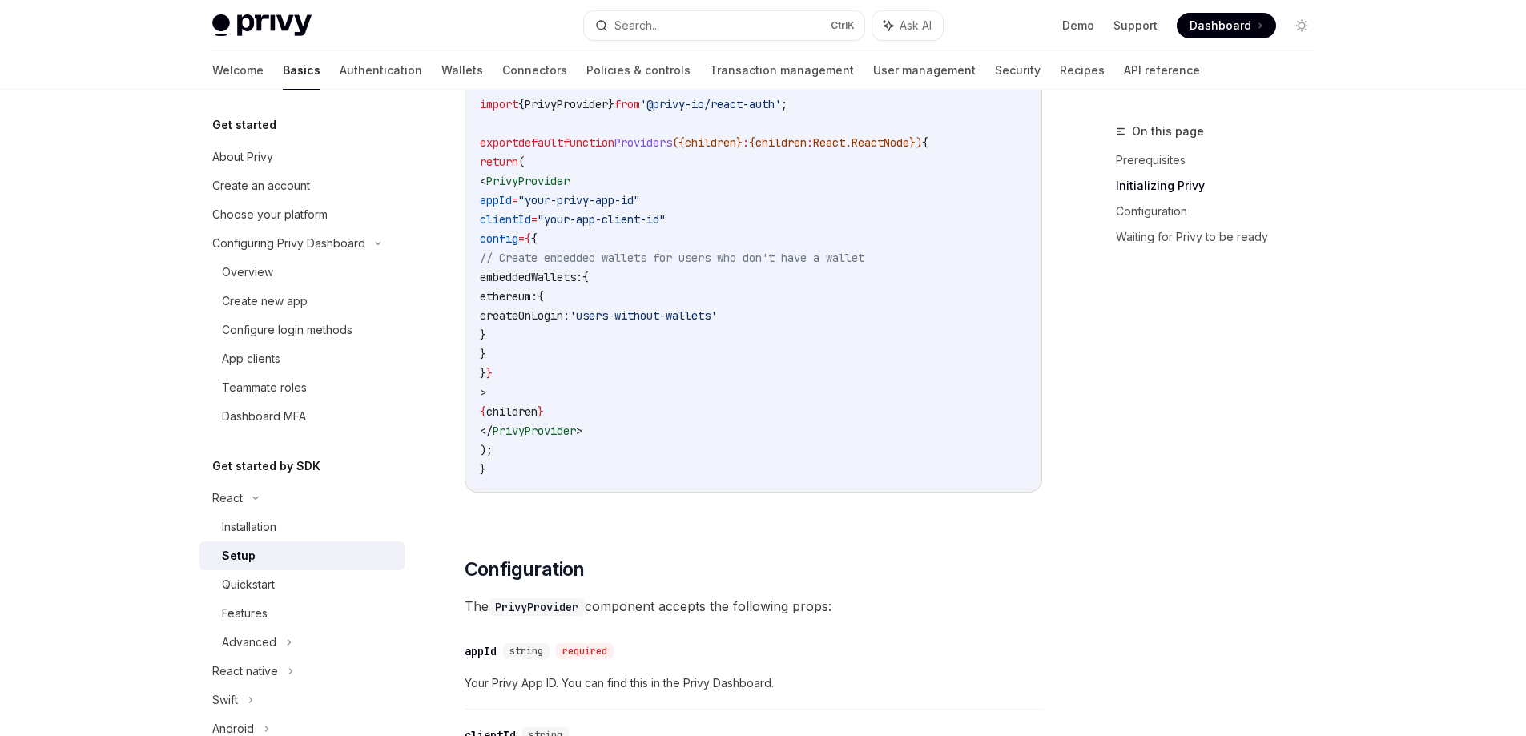
scroll to position [692, 0]
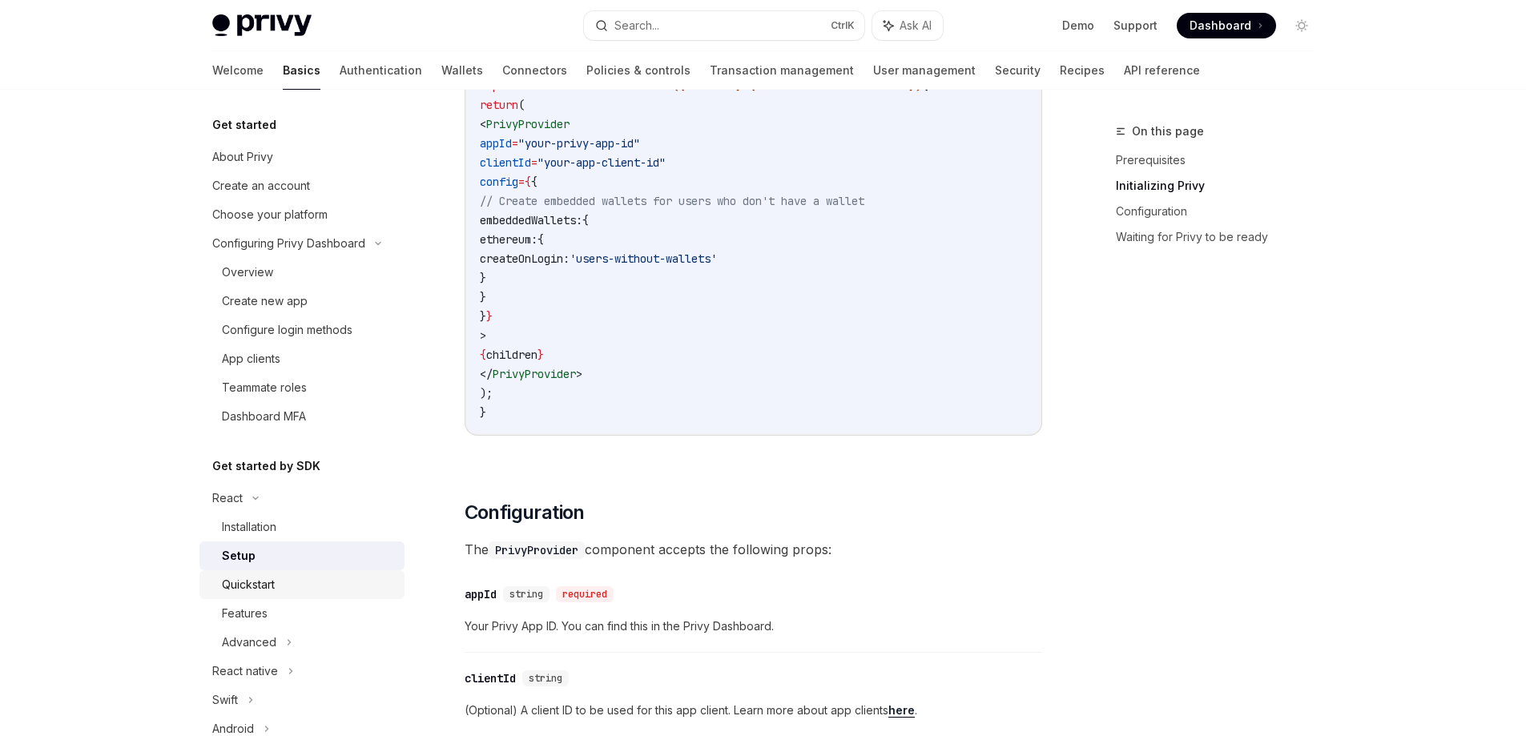
click at [258, 589] on div "Quickstart" at bounding box center [248, 584] width 53 height 19
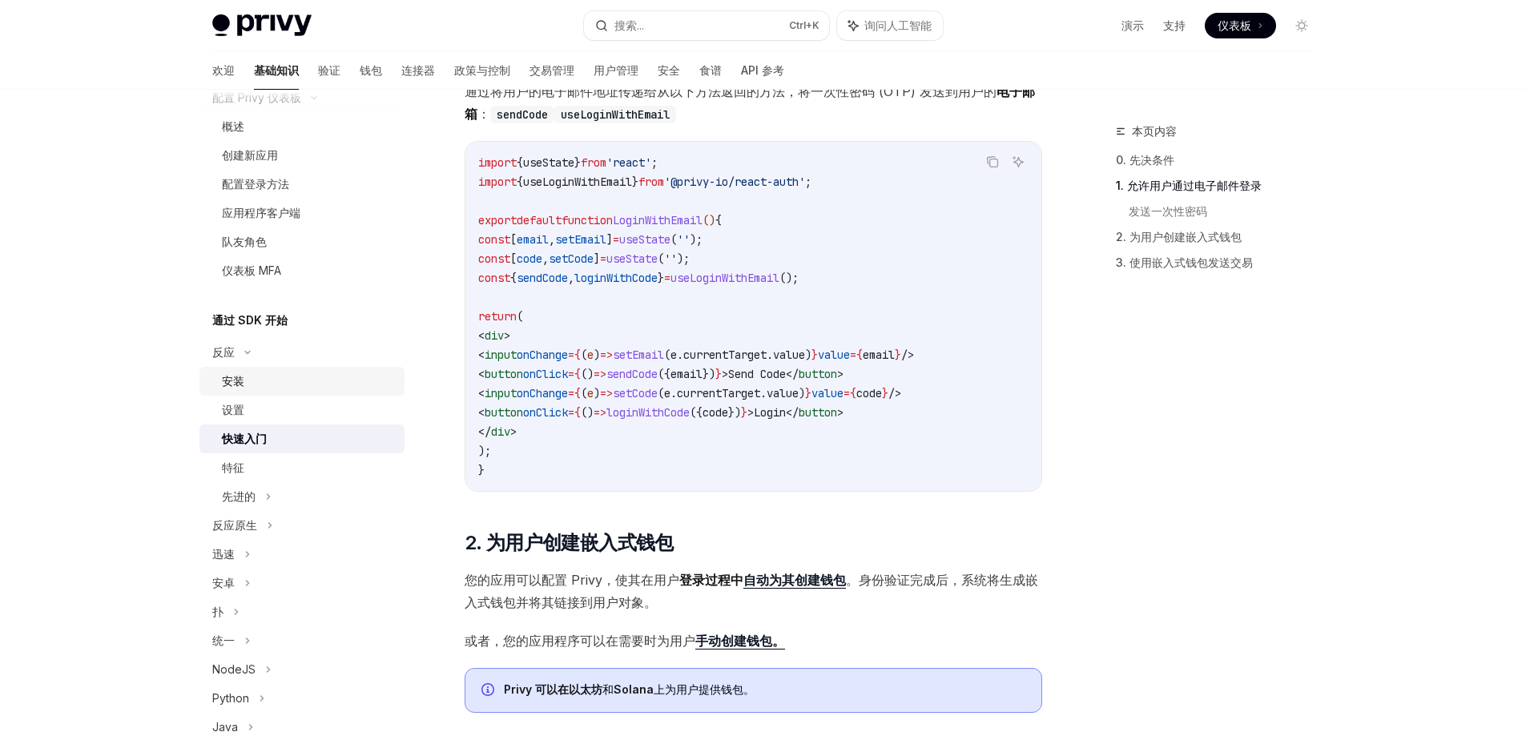
scroll to position [160, 0]
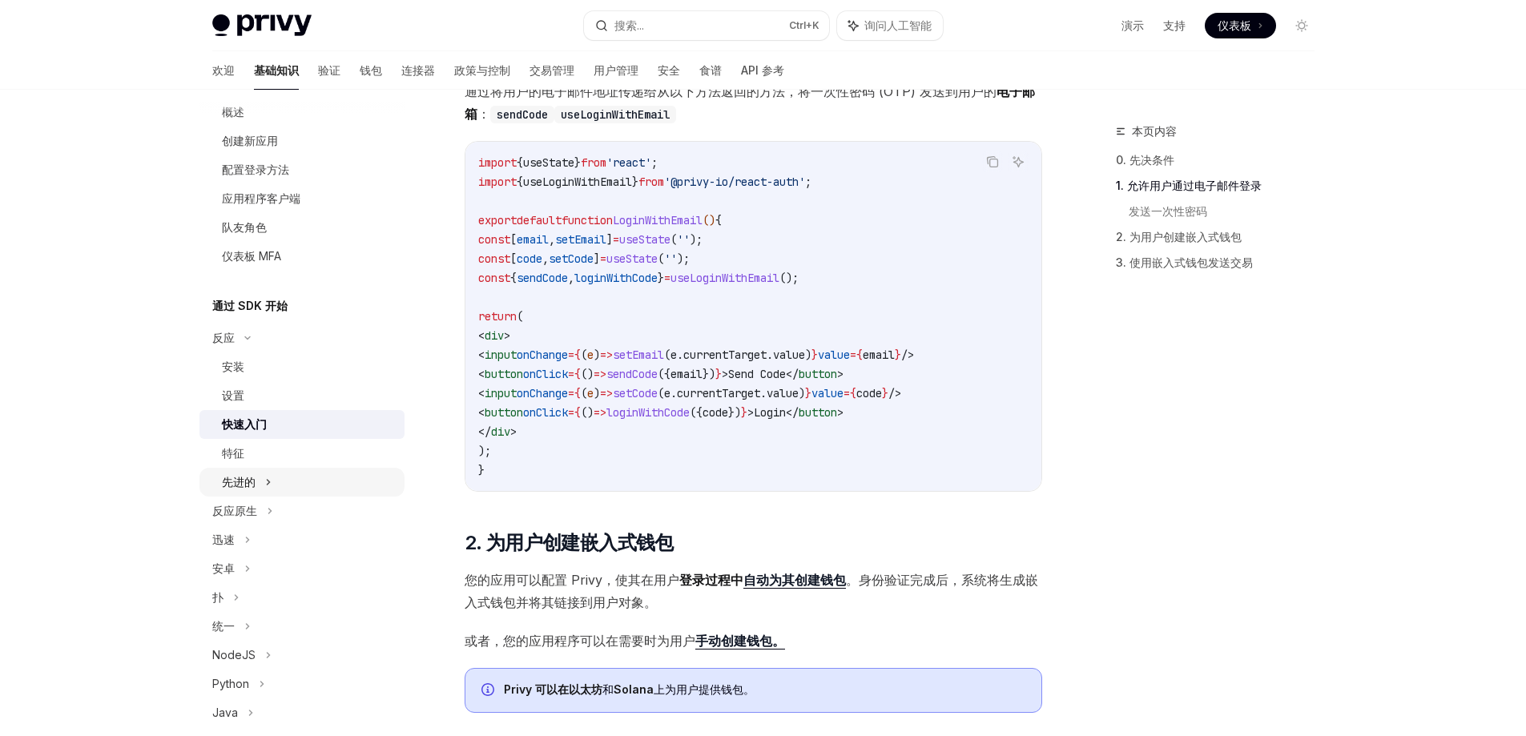
click at [272, 480] on div "先进的" at bounding box center [301, 482] width 205 height 29
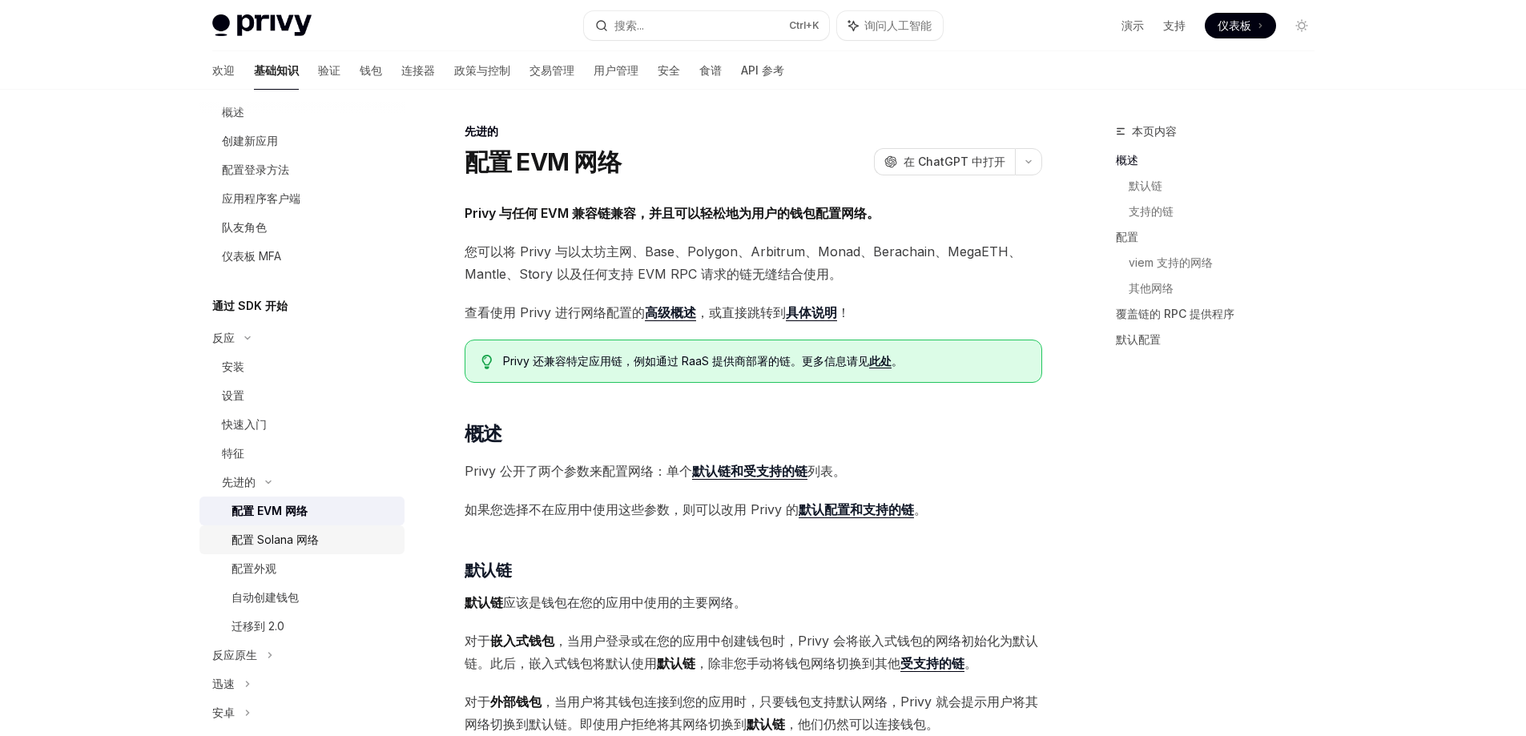
click at [288, 549] on div "配置 Solana 网络" at bounding box center [274, 539] width 87 height 19
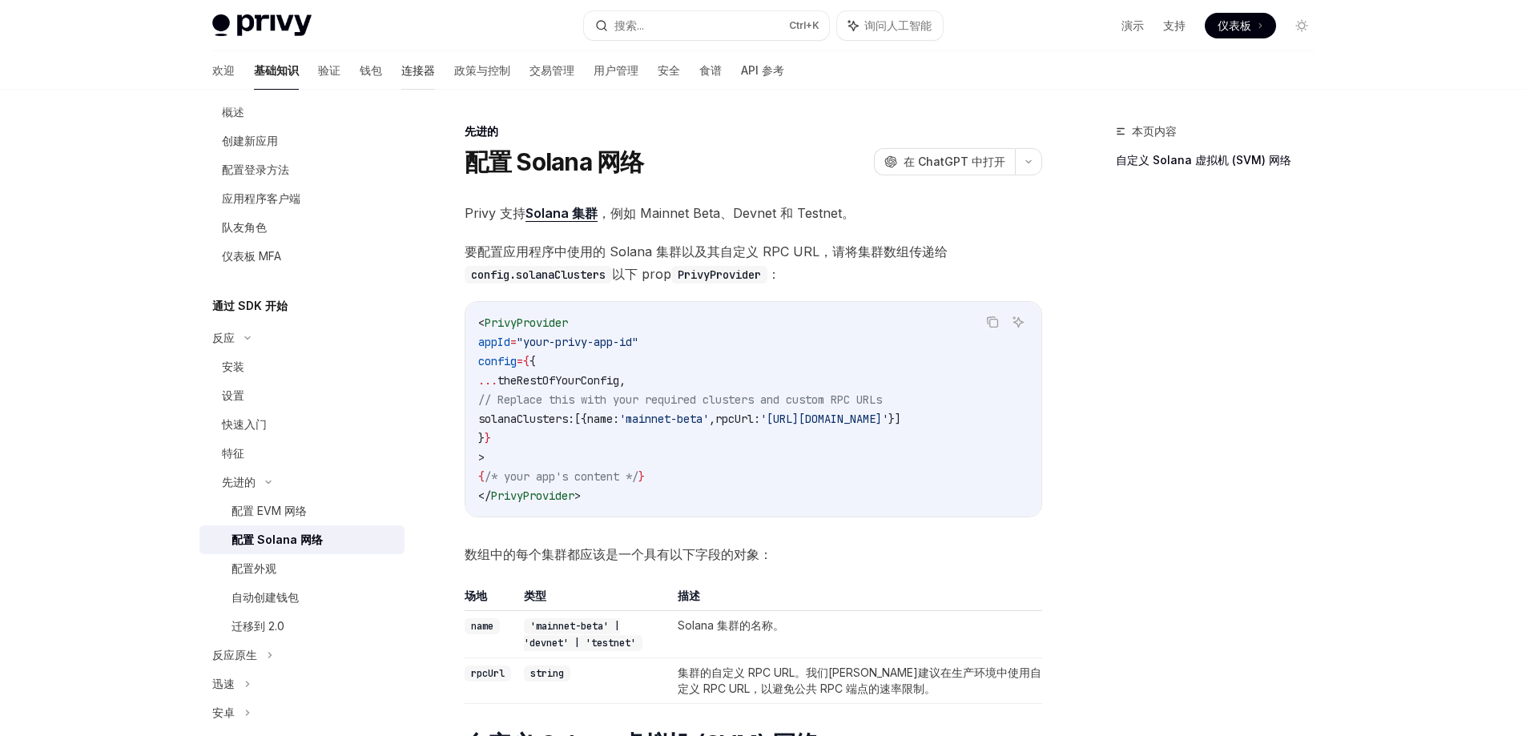
click at [401, 60] on link "连接器" at bounding box center [418, 70] width 34 height 38
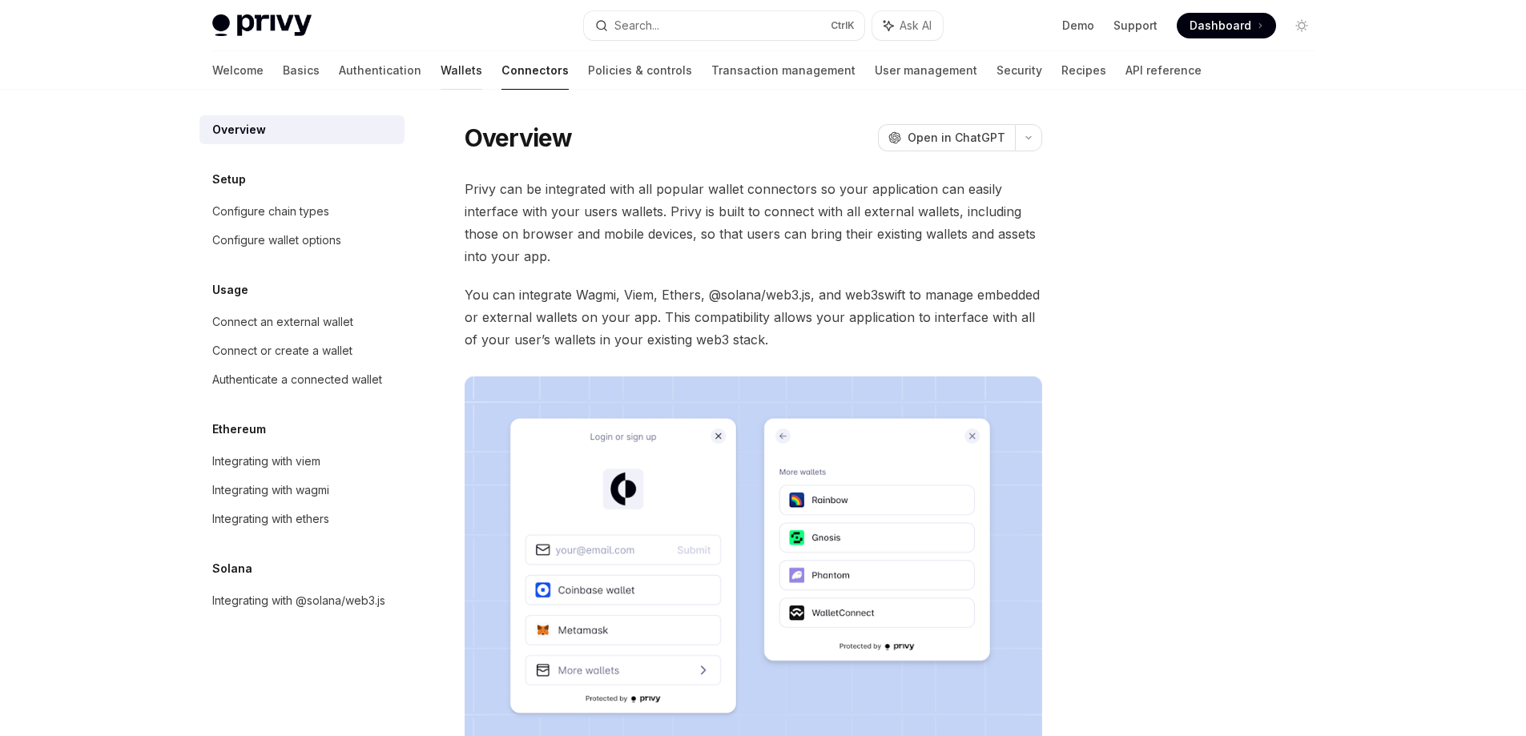
click at [441, 76] on link "Wallets" at bounding box center [462, 70] width 42 height 38
type textarea "*"
